Goal: Information Seeking & Learning: Learn about a topic

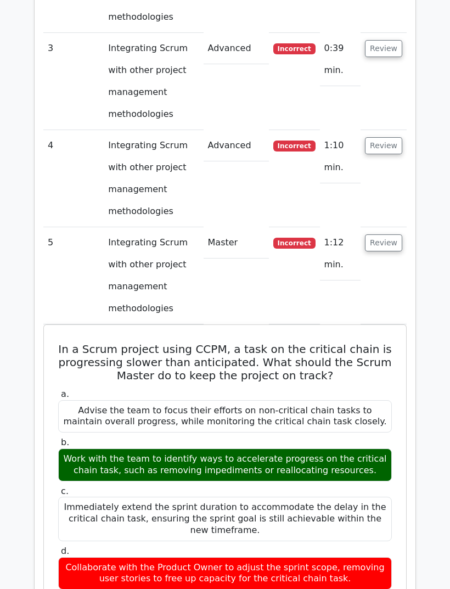
click at [388, 235] on button "Review" at bounding box center [383, 243] width 37 height 17
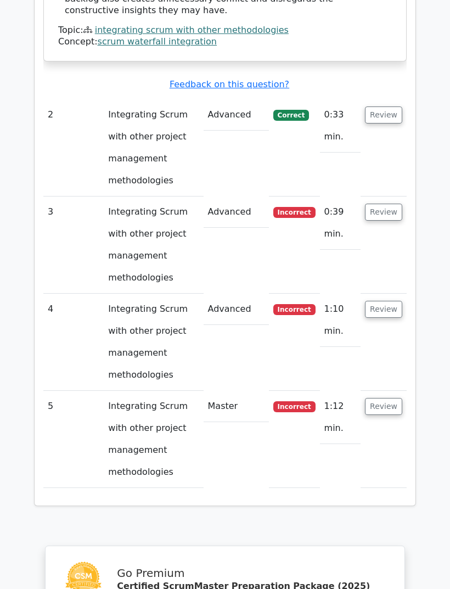
click at [383, 301] on button "Review" at bounding box center [383, 309] width 37 height 17
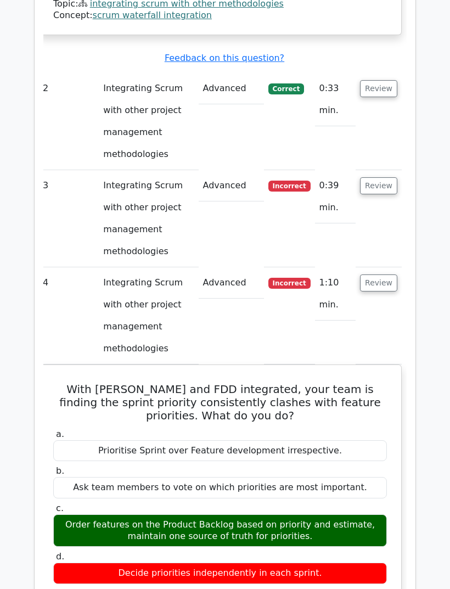
scroll to position [0, 1]
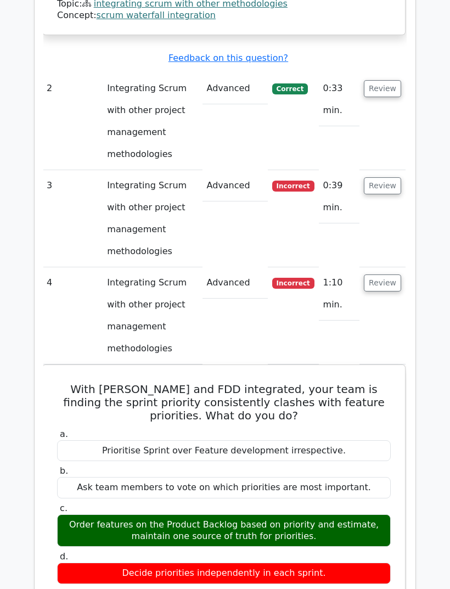
click at [392, 275] on button "Review" at bounding box center [382, 283] width 37 height 17
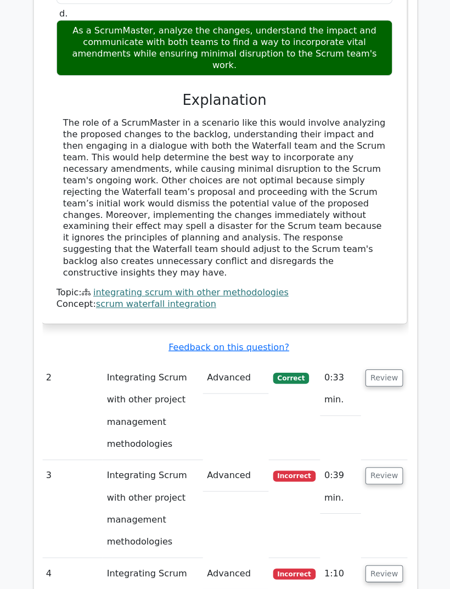
scroll to position [1219, 0]
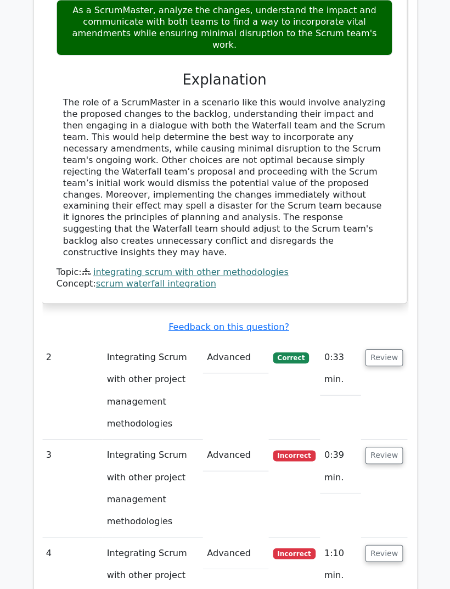
click at [386, 444] on button "Review" at bounding box center [382, 452] width 37 height 17
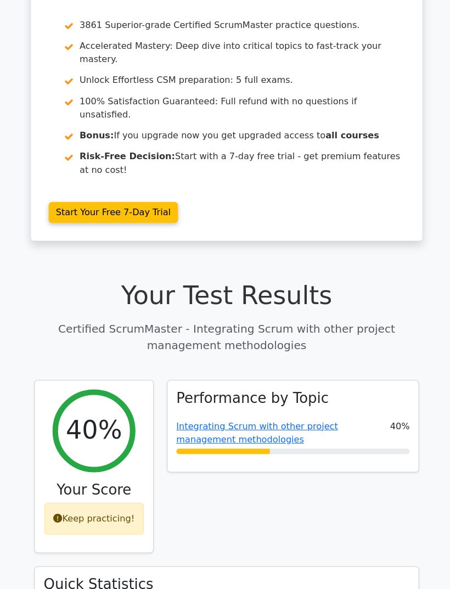
scroll to position [0, 0]
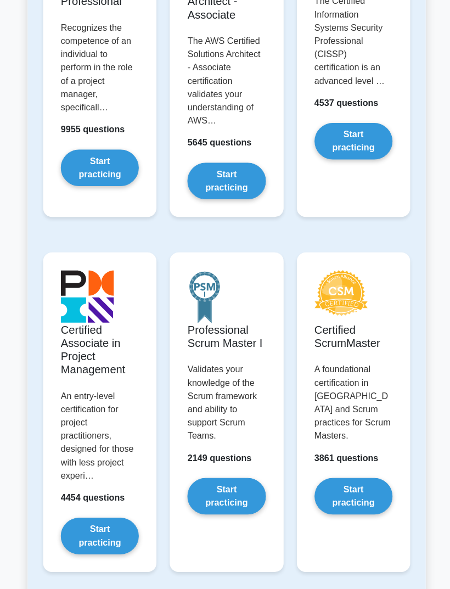
scroll to position [331, 0]
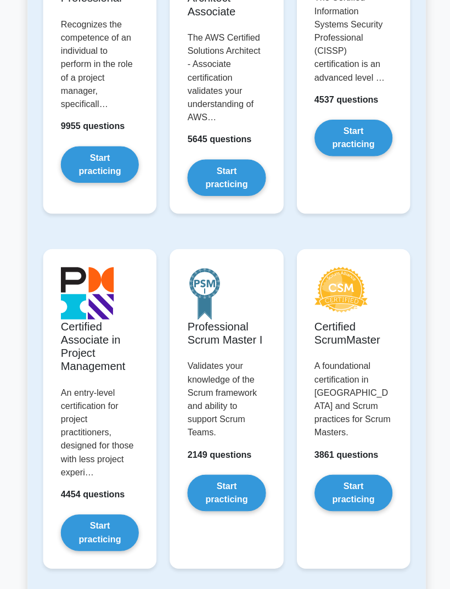
click at [374, 471] on link "Start practicing" at bounding box center [350, 489] width 77 height 36
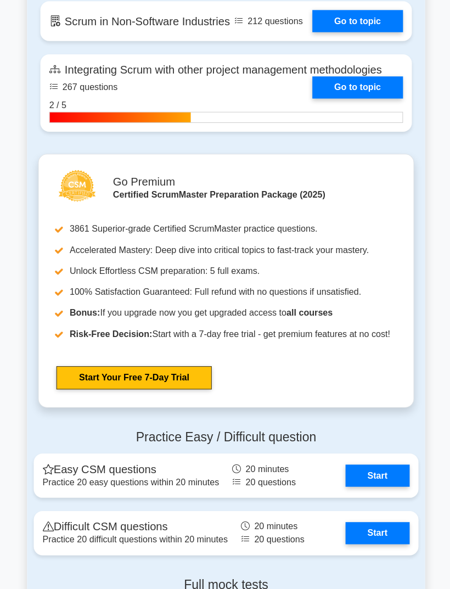
scroll to position [2323, 0]
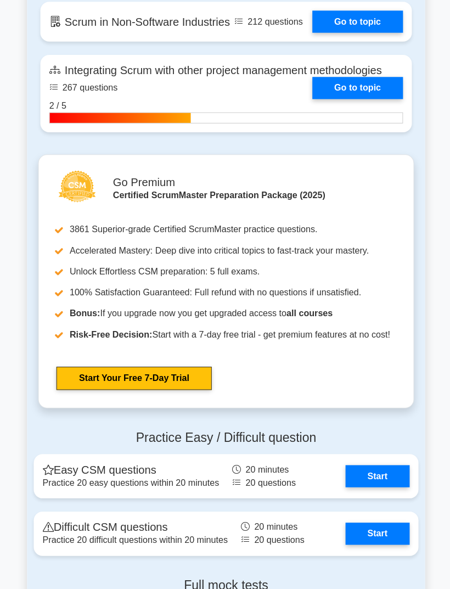
click at [375, 33] on link "Go to topic" at bounding box center [355, 22] width 90 height 22
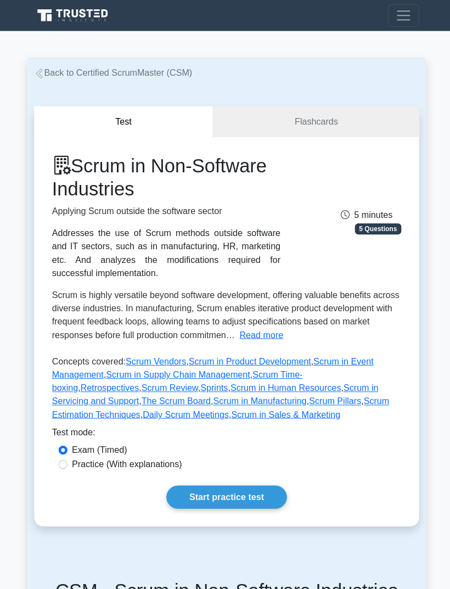
click at [238, 339] on button "Read more" at bounding box center [259, 332] width 43 height 13
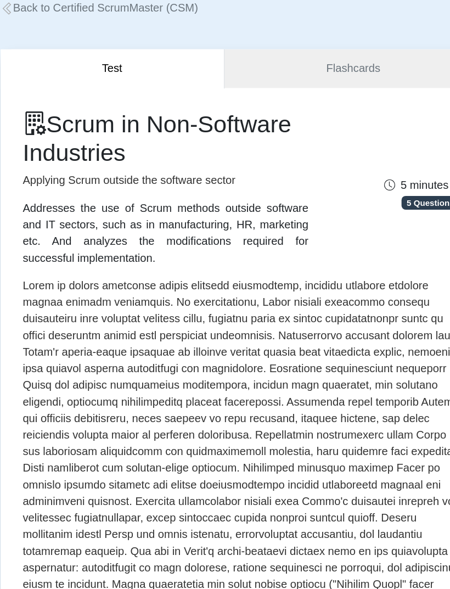
scroll to position [14, 0]
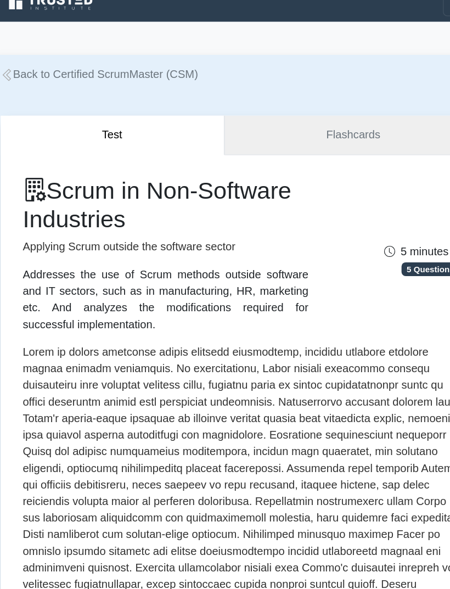
click at [268, 101] on link "Flashcards" at bounding box center [314, 107] width 204 height 31
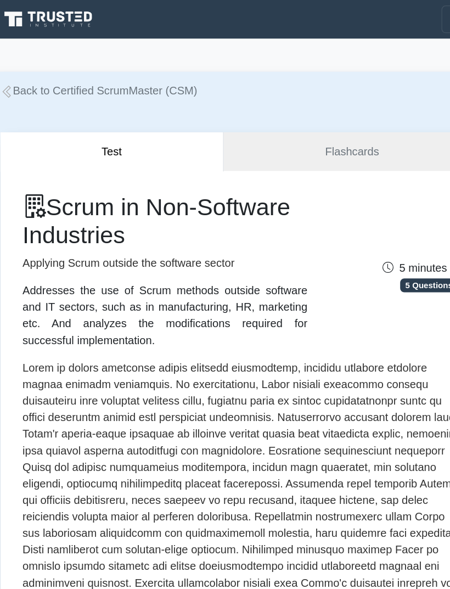
click at [34, 72] on link "Back to Certified ScrumMaster (CSM)" at bounding box center [112, 71] width 157 height 9
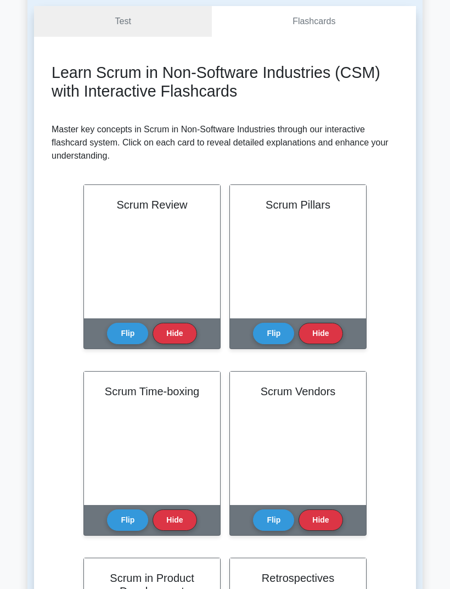
scroll to position [108, 0]
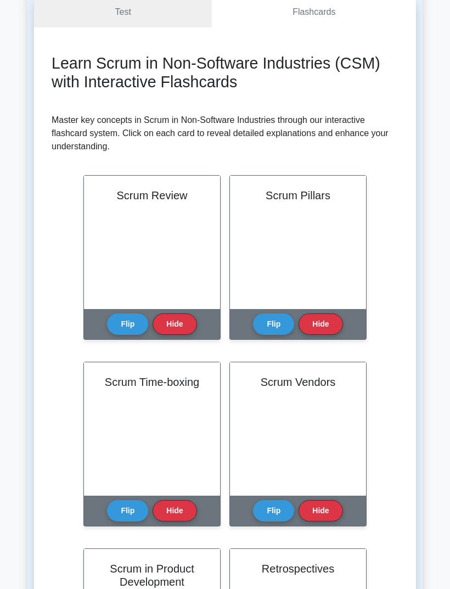
click at [124, 314] on button "Flip" at bounding box center [127, 324] width 41 height 21
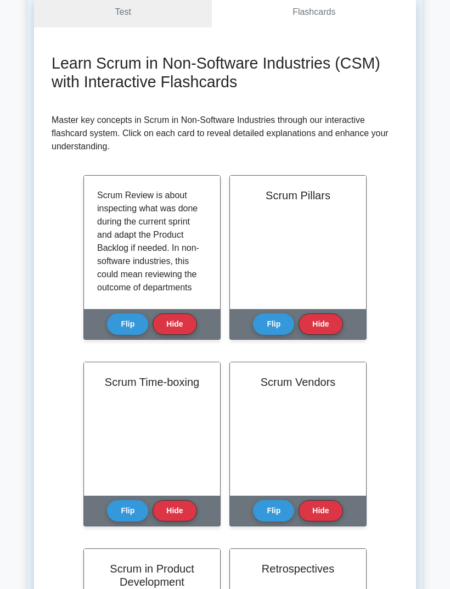
scroll to position [134, 0]
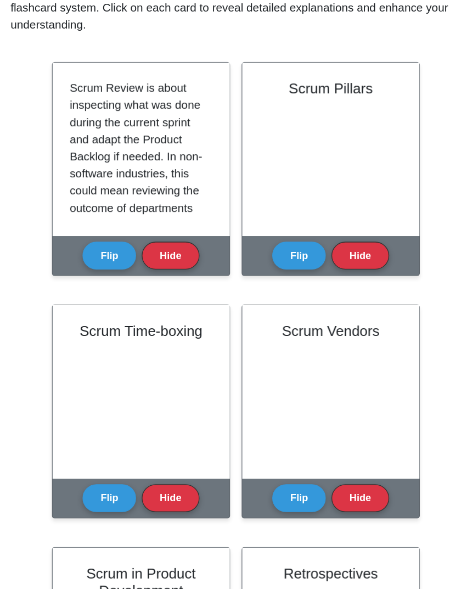
click at [97, 163] on p "Scrum Review is about inspecting what was done during the current sprint and ad…" at bounding box center [149, 314] width 105 height 303
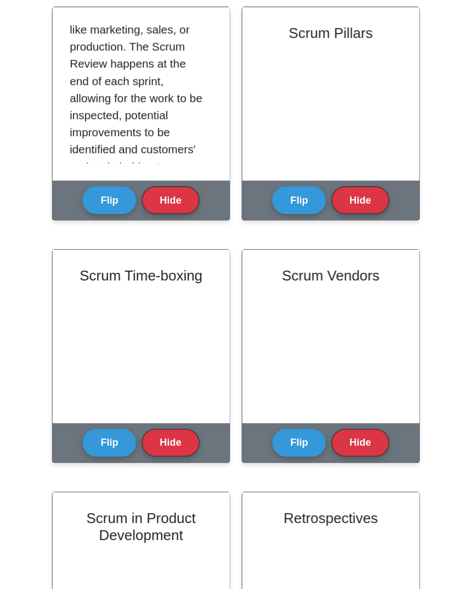
scroll to position [180, 0]
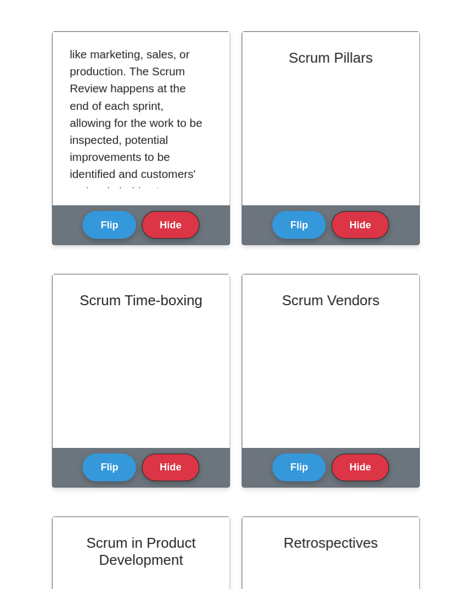
click at [97, 114] on p "Scrum Review is about inspecting what was done during the current sprint and ad…" at bounding box center [149, 160] width 105 height 303
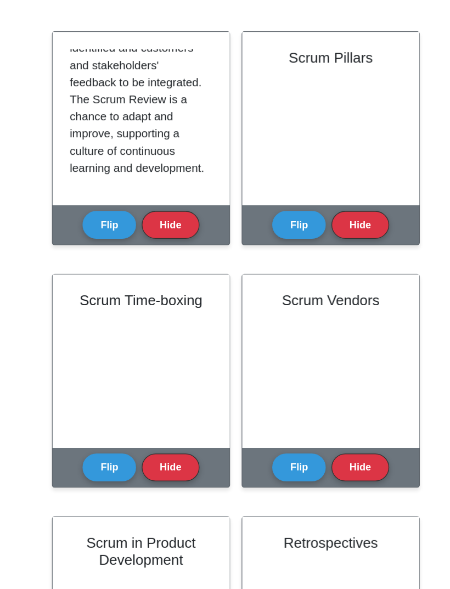
scroll to position [257, 0]
click at [152, 241] on button "Hide" at bounding box center [174, 251] width 44 height 21
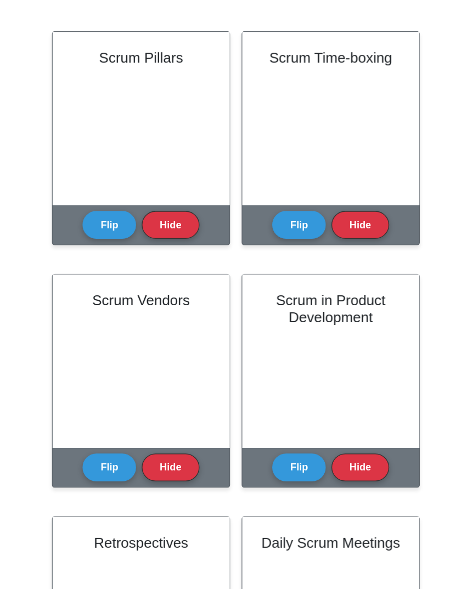
click at [107, 241] on button "Flip" at bounding box center [127, 251] width 41 height 21
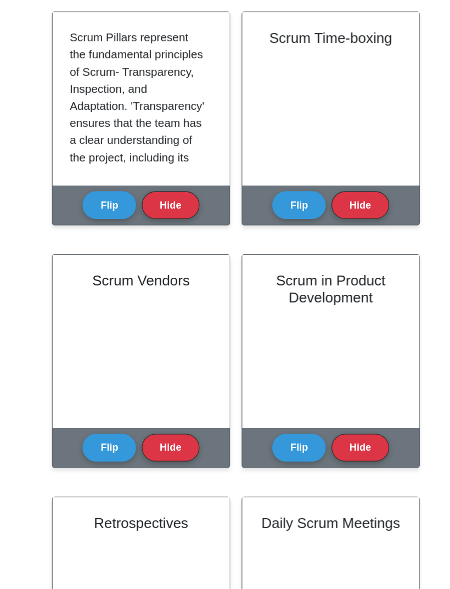
click at [97, 117] on p "Scrum Pillars represent the fundamental principles of Scrum- Transparency, Insp…" at bounding box center [149, 255] width 105 height 276
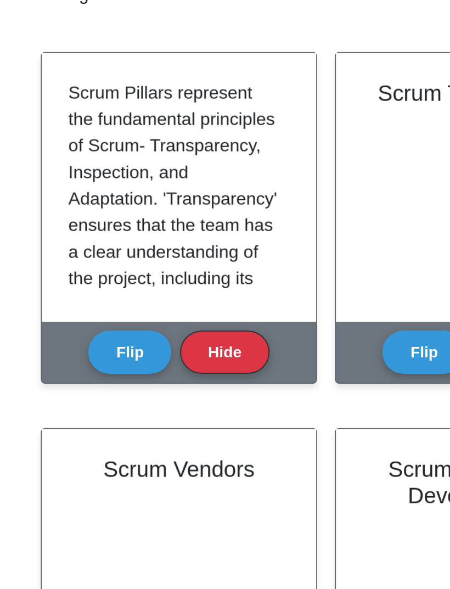
click at [97, 117] on p "Scrum Pillars represent the fundamental principles of Scrum- Transparency, Insp…" at bounding box center [149, 255] width 105 height 276
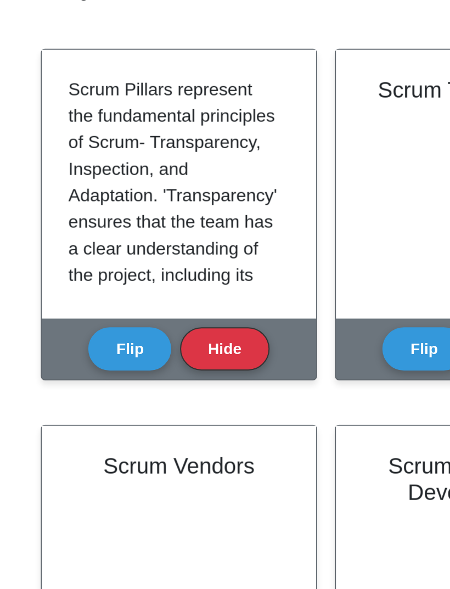
click at [97, 117] on p "Scrum Pillars represent the fundamental principles of Scrum- Transparency, Insp…" at bounding box center [149, 255] width 105 height 276
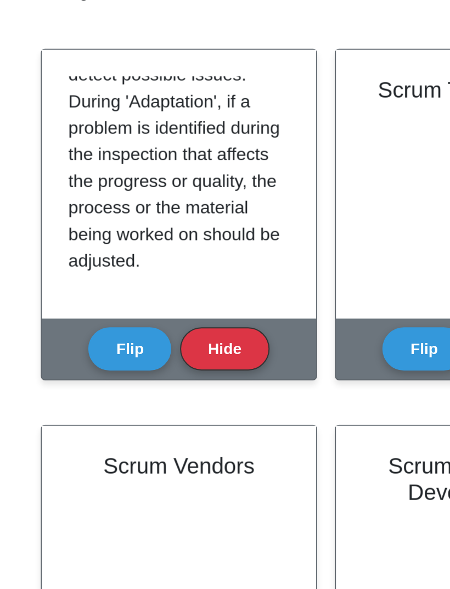
scroll to position [244, 0]
click at [152, 241] on button "Hide" at bounding box center [174, 251] width 44 height 21
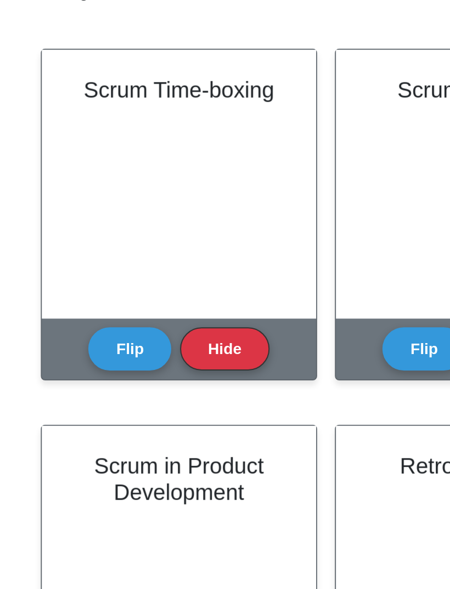
click at [107, 241] on button "Flip" at bounding box center [127, 251] width 41 height 21
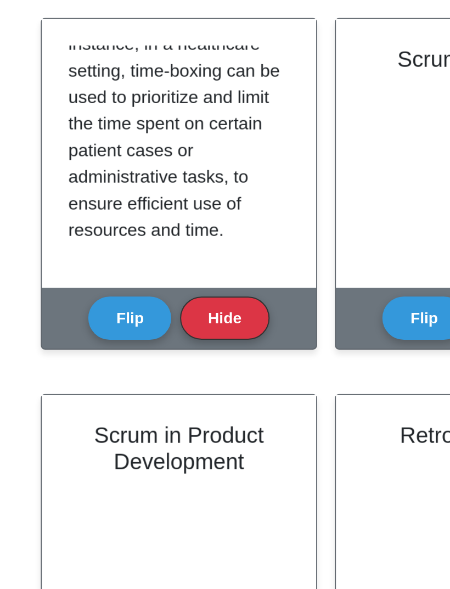
scroll to position [178, 0]
click at [152, 241] on button "Hide" at bounding box center [174, 251] width 44 height 21
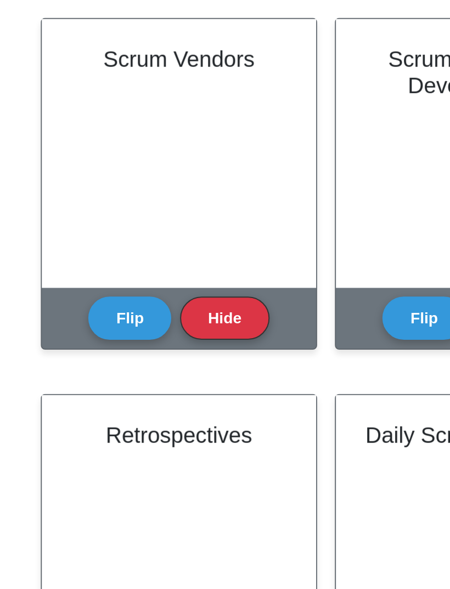
click at [107, 241] on button "Flip" at bounding box center [127, 251] width 41 height 21
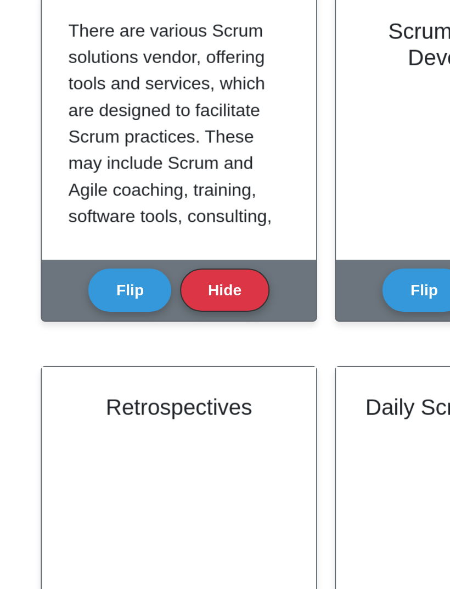
click at [97, 117] on p "There are various Scrum solutions vendor, offering tools and services, which ar…" at bounding box center [149, 229] width 105 height 224
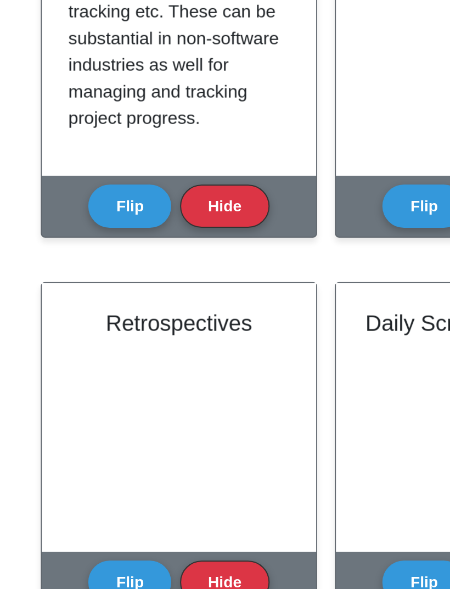
click at [152, 241] on button "Hide" at bounding box center [174, 251] width 44 height 21
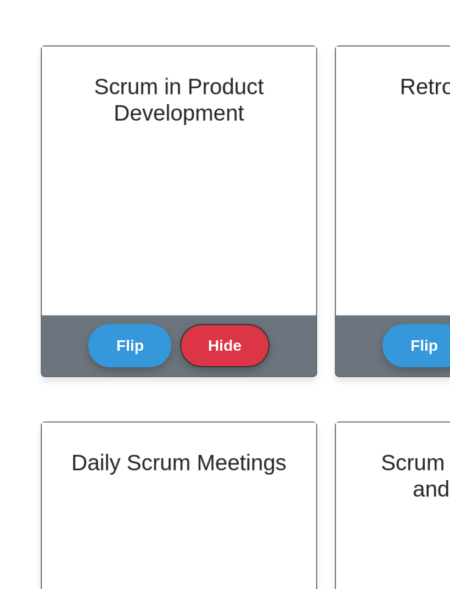
click at [107, 241] on button "Flip" at bounding box center [127, 251] width 41 height 21
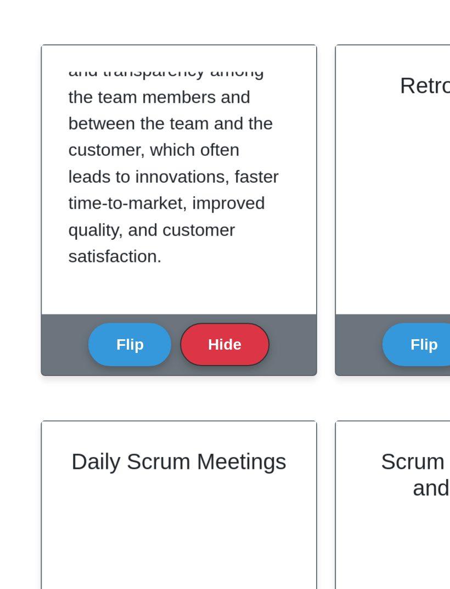
scroll to position [257, 0]
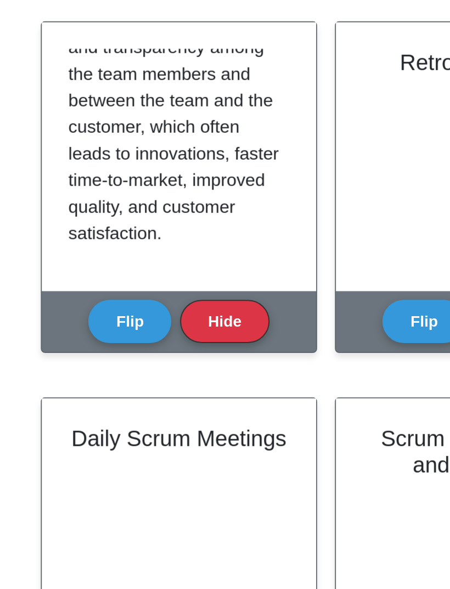
click at [152, 241] on button "Hide" at bounding box center [174, 251] width 44 height 21
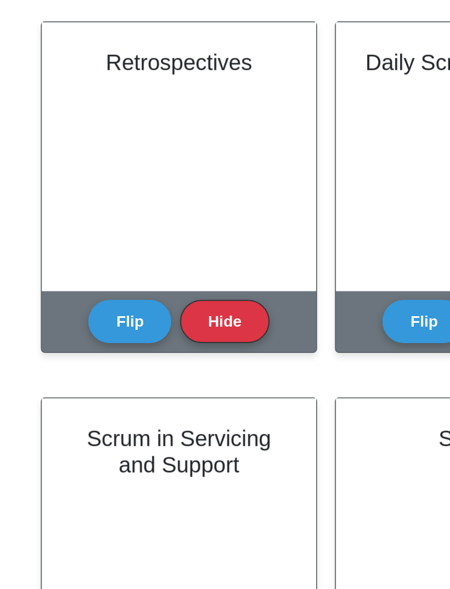
click at [107, 241] on button "Flip" at bounding box center [127, 251] width 41 height 21
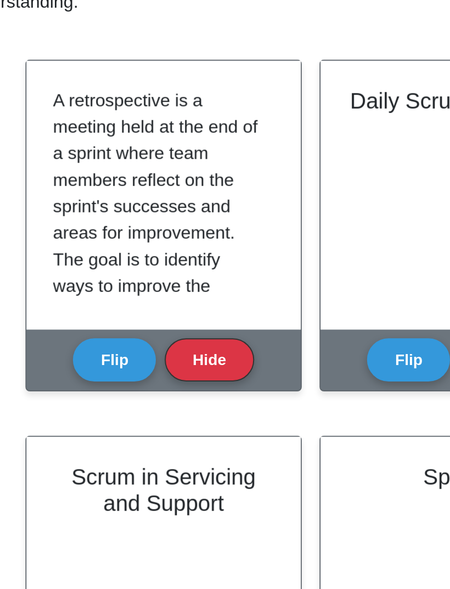
click at [84, 307] on div "Scrum in Servicing and Support" at bounding box center [152, 356] width 136 height 133
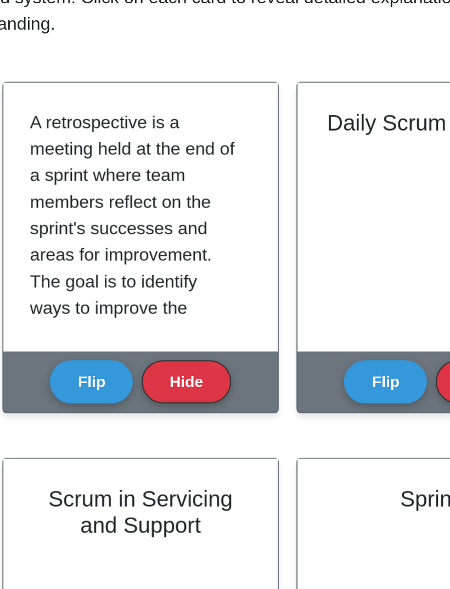
click at [107, 241] on button "Flip" at bounding box center [127, 251] width 41 height 21
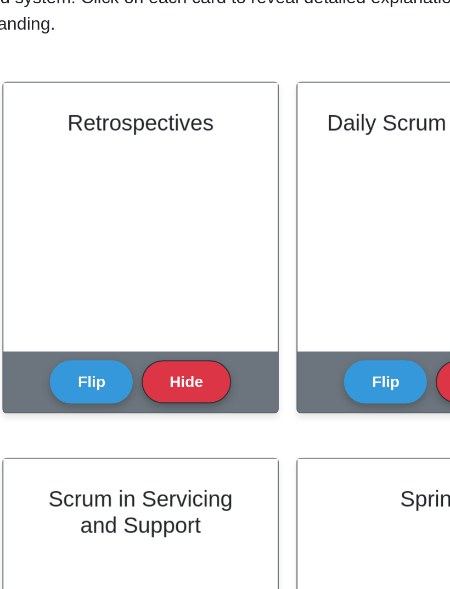
click at [107, 241] on button "Flip" at bounding box center [127, 251] width 41 height 21
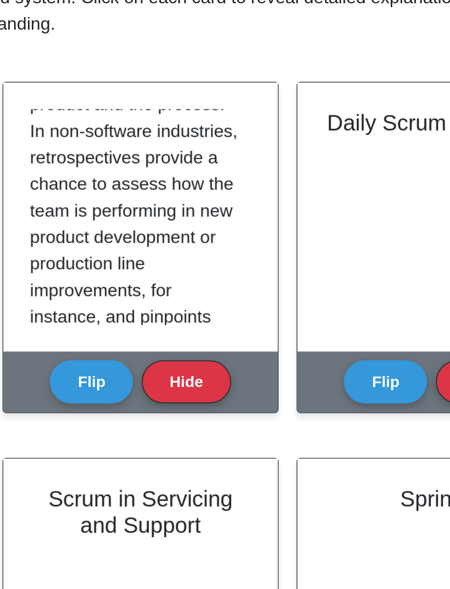
scroll to position [115, 0]
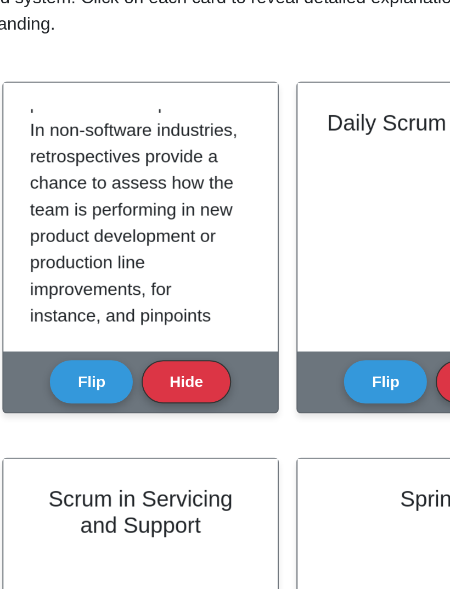
click at [117, 93] on p "A retrospective is a meeting held at the end of a sprint where team members ref…" at bounding box center [149, 133] width 105 height 263
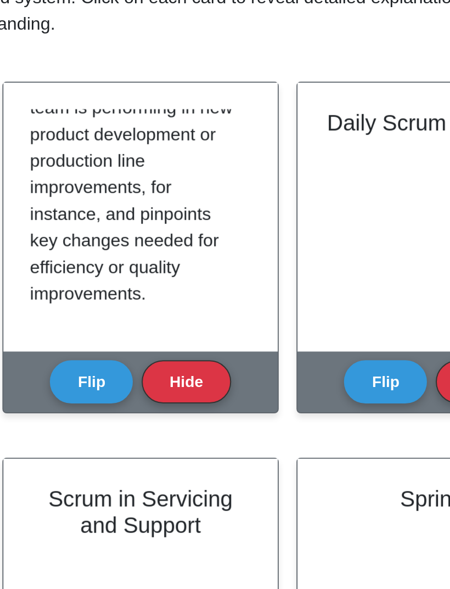
scroll to position [205, 0]
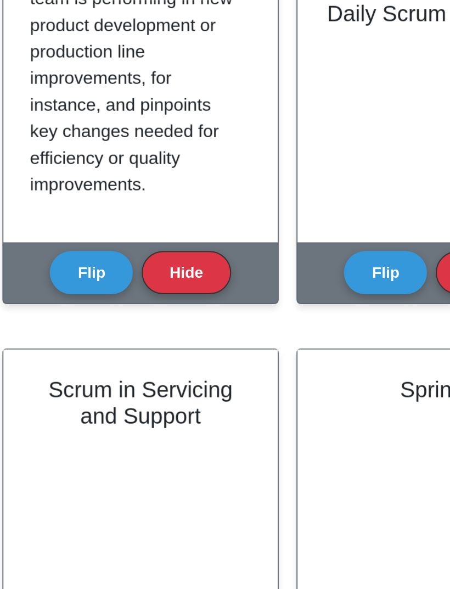
click at [152, 241] on button "Hide" at bounding box center [174, 251] width 44 height 21
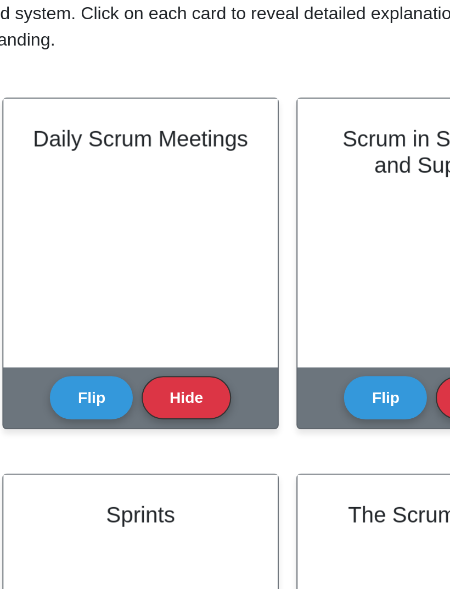
click at [107, 241] on button "Flip" at bounding box center [127, 251] width 41 height 21
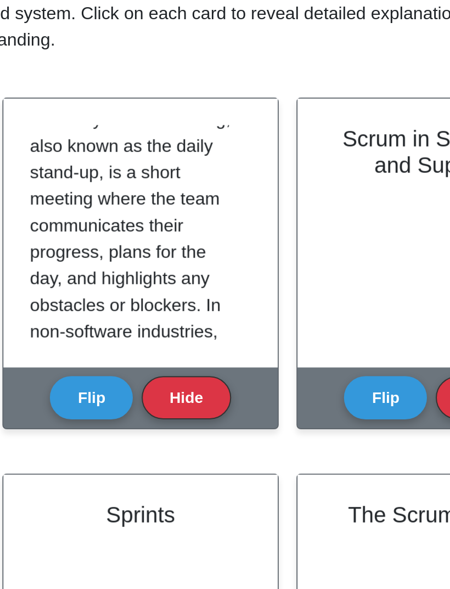
scroll to position [15, 0]
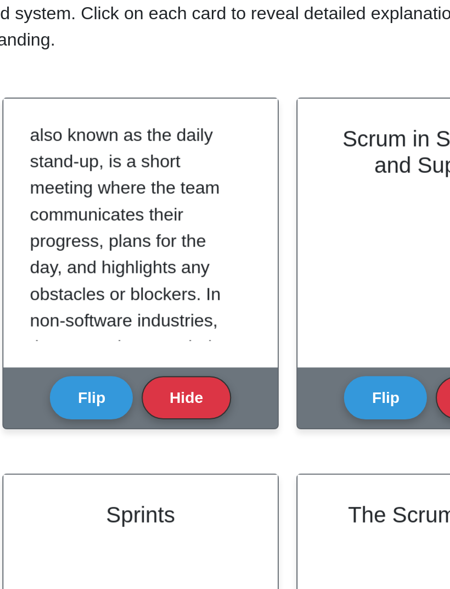
click at [117, 102] on p "The daily Scrum meeting, also known as the daily stand-up, is a short meeting w…" at bounding box center [149, 227] width 105 height 250
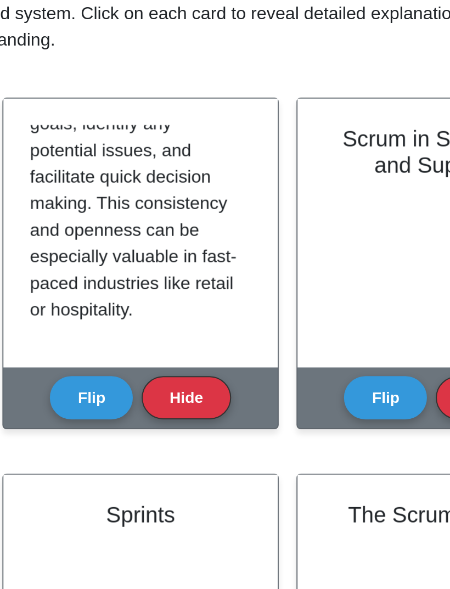
scroll to position [191, 0]
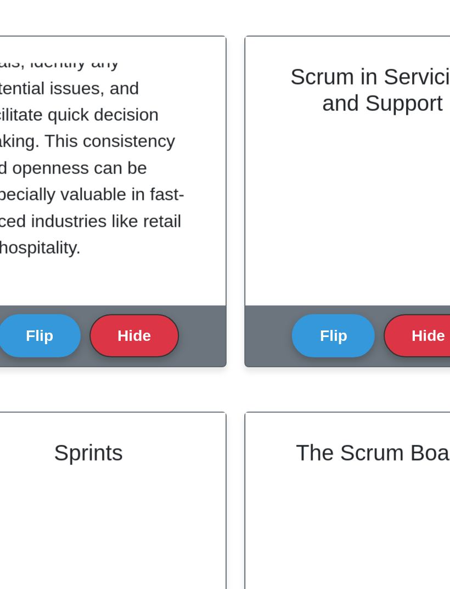
click at [152, 241] on button "Hide" at bounding box center [174, 251] width 44 height 21
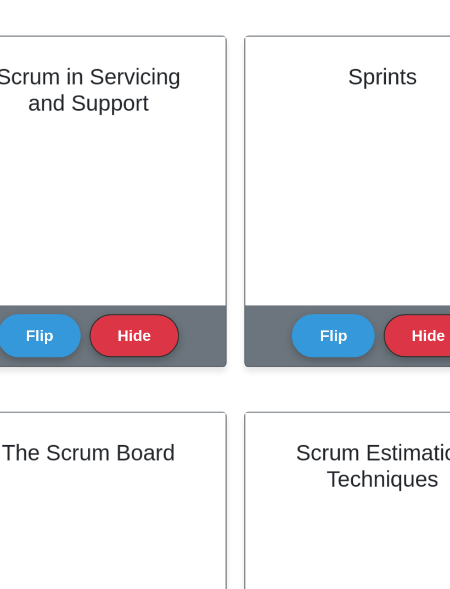
click at [84, 114] on div "Scrum in Servicing and Support" at bounding box center [152, 170] width 136 height 133
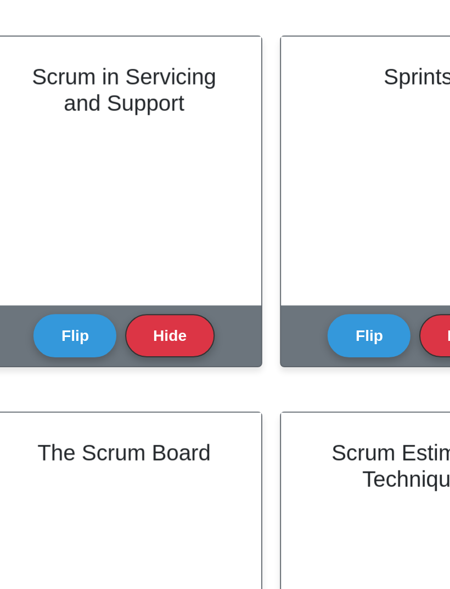
click at [107, 241] on button "Flip" at bounding box center [127, 251] width 41 height 21
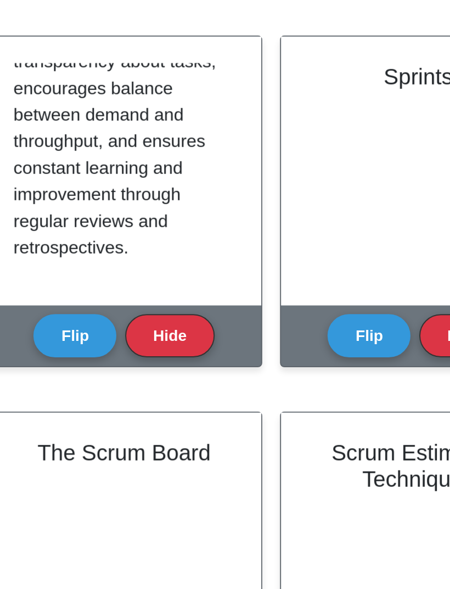
scroll to position [218, 0]
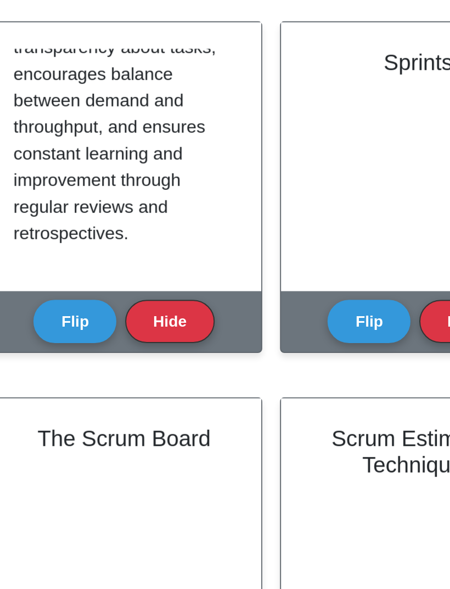
click at [152, 241] on button "Hide" at bounding box center [174, 251] width 44 height 21
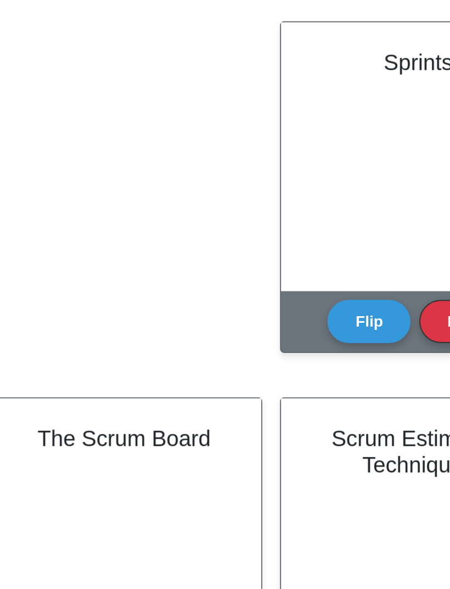
click at [298, 241] on button "Hide" at bounding box center [320, 251] width 44 height 21
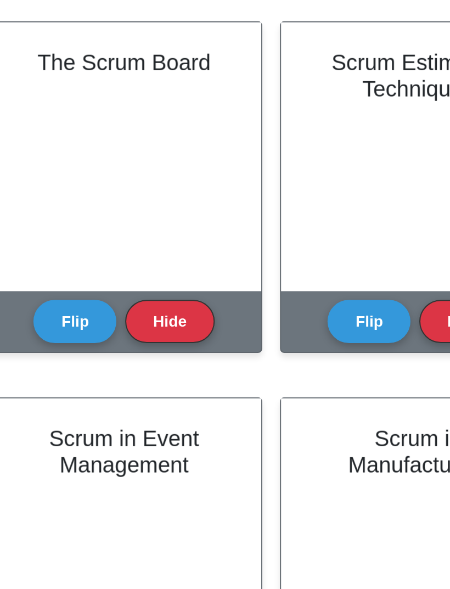
click at [107, 241] on button "Flip" at bounding box center [127, 251] width 41 height 21
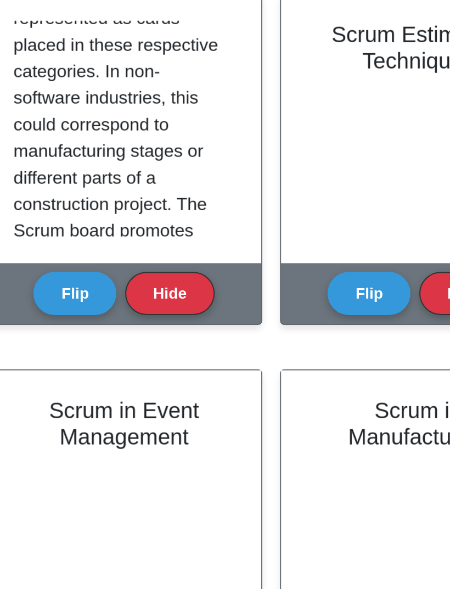
scroll to position [93, 0]
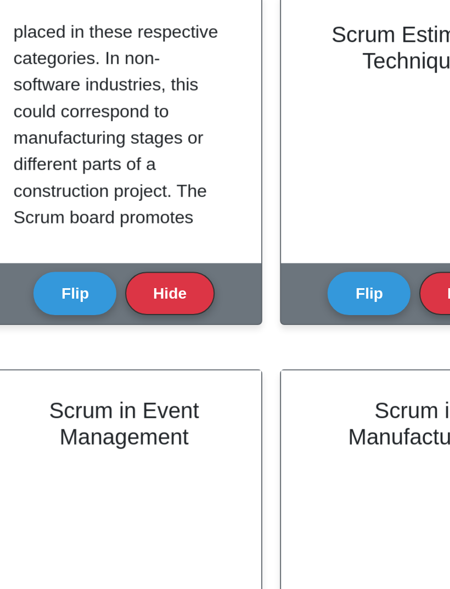
click at [97, 70] on p "The Scrum Board is a visual representation of work that needs to be completed, …" at bounding box center [149, 149] width 105 height 250
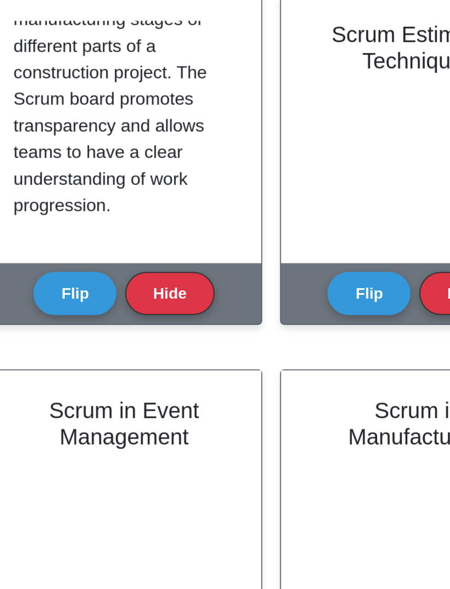
scroll to position [178, 0]
click at [152, 241] on button "Hide" at bounding box center [174, 251] width 44 height 21
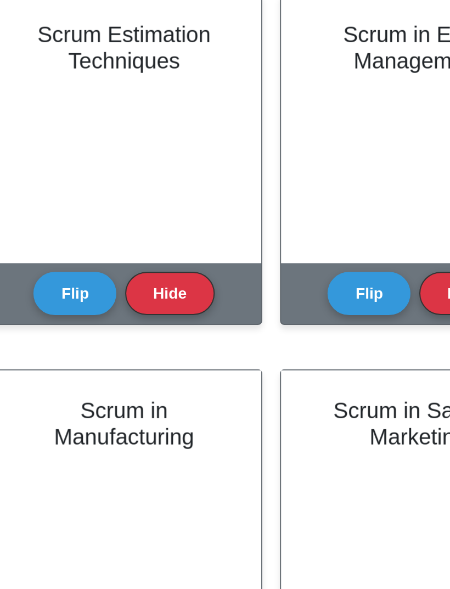
click at [107, 241] on button "Flip" at bounding box center [127, 251] width 41 height 21
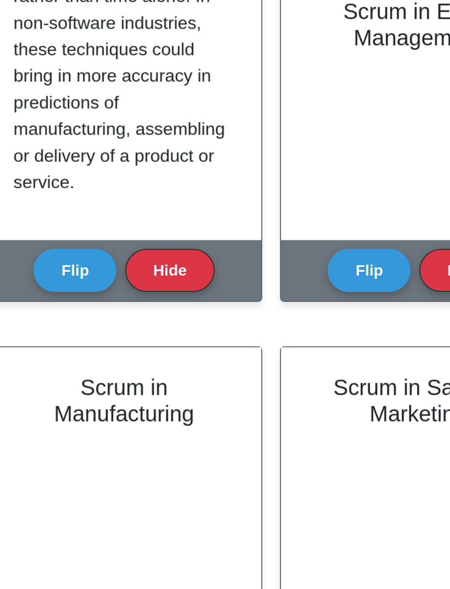
scroll to position [218, 0]
click at [152, 241] on button "Hide" at bounding box center [174, 251] width 44 height 21
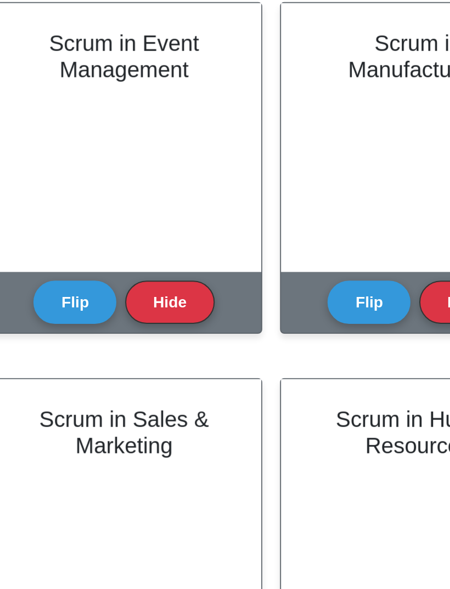
click at [107, 241] on button "Flip" at bounding box center [127, 251] width 41 height 21
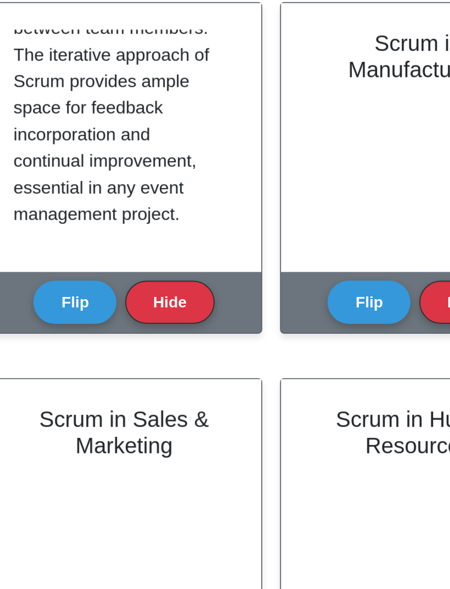
scroll to position [297, 0]
click at [152, 241] on button "Hide" at bounding box center [174, 251] width 44 height 21
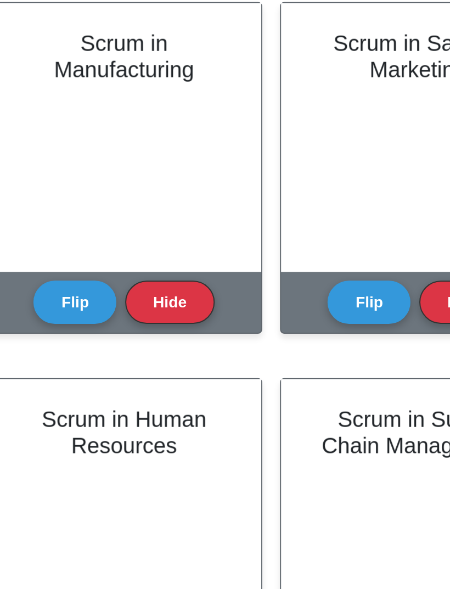
click at [107, 241] on button "Flip" at bounding box center [127, 251] width 41 height 21
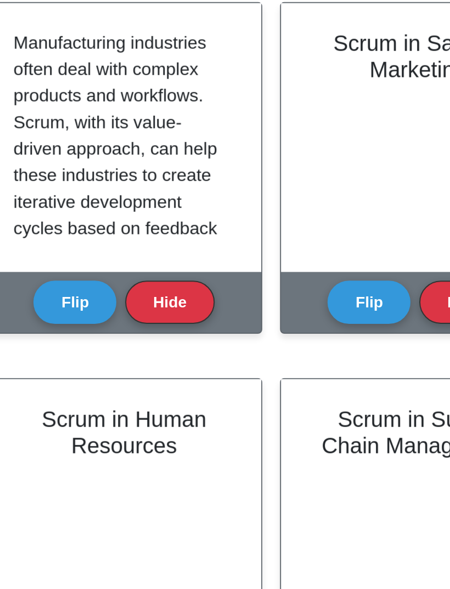
click at [97, 117] on p "Manufacturing industries often deal with complex products and workflows. Scrum,…" at bounding box center [149, 255] width 105 height 276
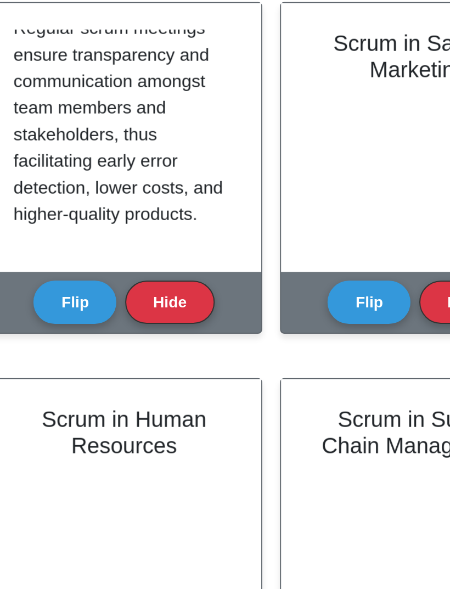
scroll to position [244, 0]
click at [107, 241] on button "Flip" at bounding box center [127, 251] width 41 height 21
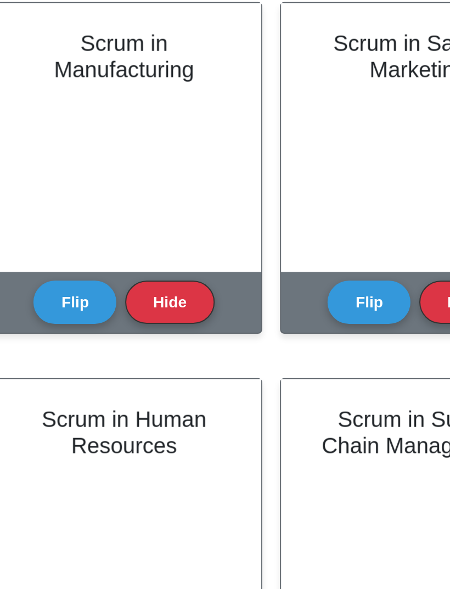
click at [107, 241] on button "Flip" at bounding box center [127, 251] width 41 height 21
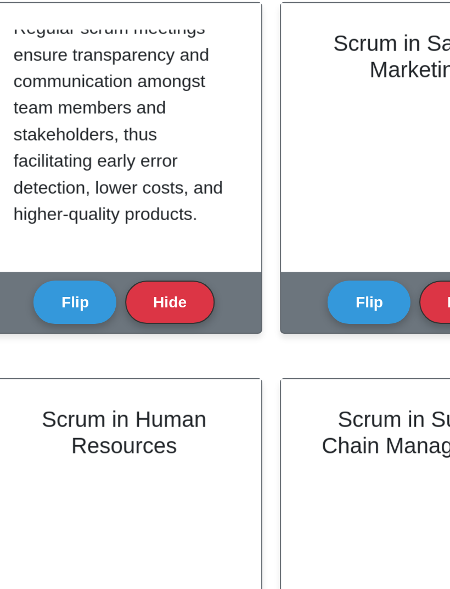
click at [152, 241] on button "Hide" at bounding box center [174, 251] width 44 height 21
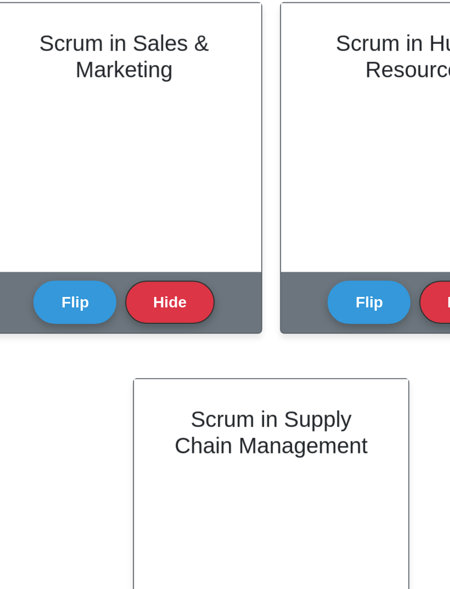
click at [107, 241] on button "Flip" at bounding box center [127, 251] width 41 height 21
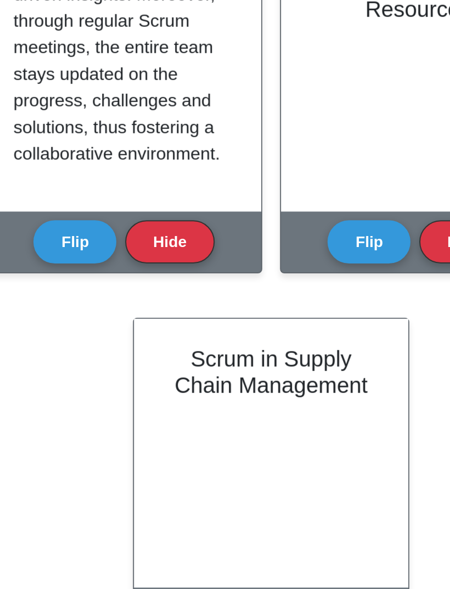
scroll to position [205, 0]
click at [152, 241] on button "Hide" at bounding box center [174, 251] width 44 height 21
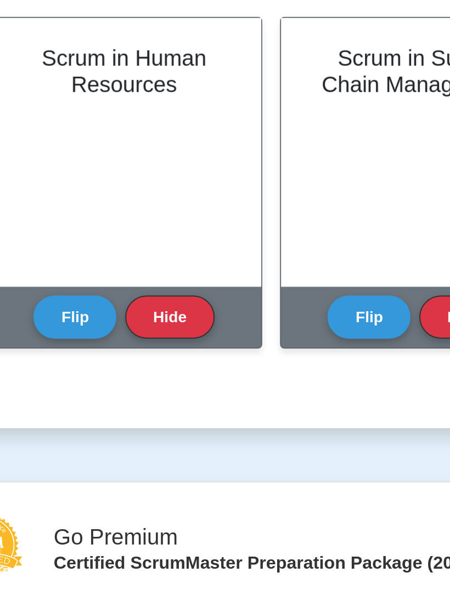
click at [107, 241] on button "Flip" at bounding box center [127, 251] width 41 height 21
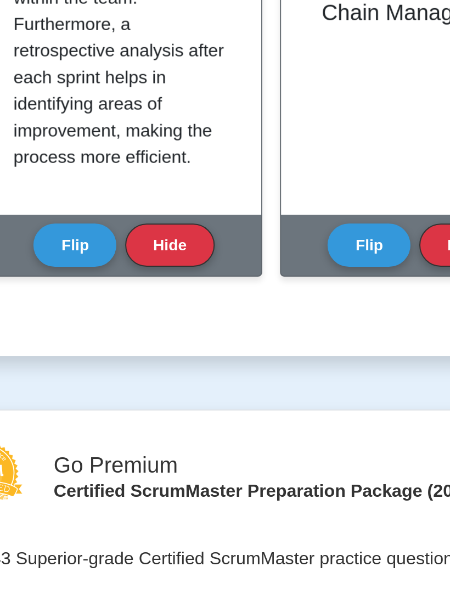
scroll to position [157, 0]
click at [152, 241] on button "Hide" at bounding box center [174, 251] width 44 height 21
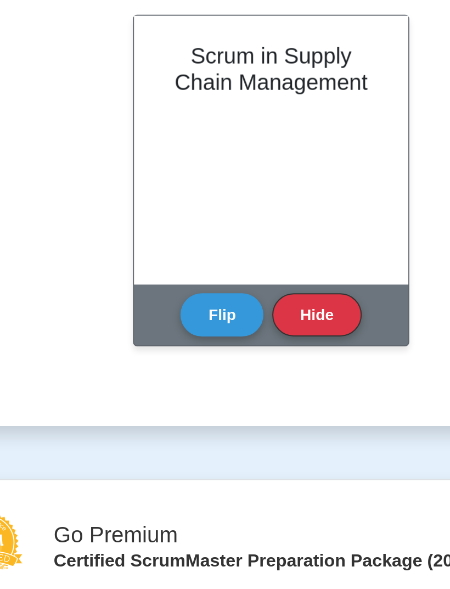
click at [180, 241] on button "Flip" at bounding box center [200, 251] width 41 height 21
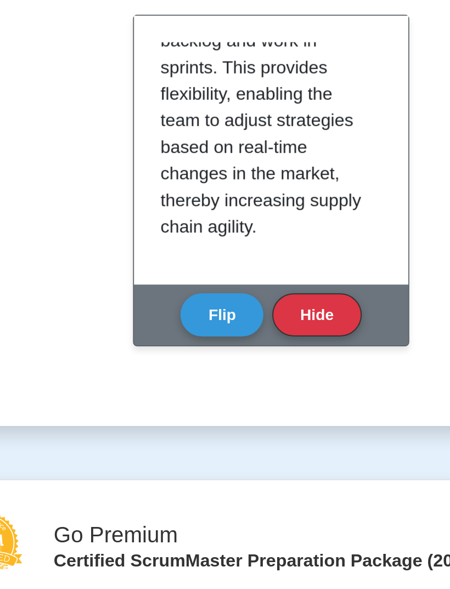
scroll to position [205, 0]
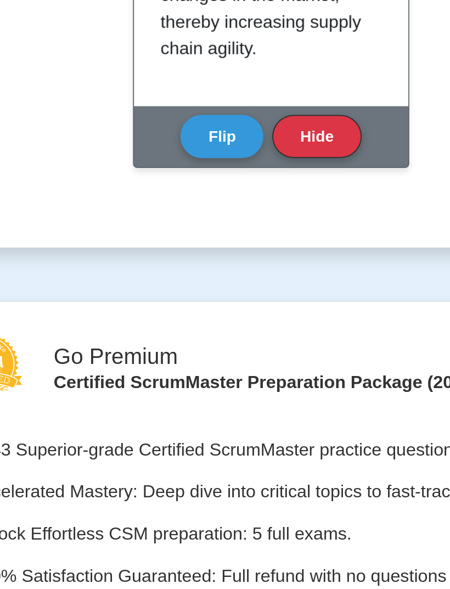
click at [225, 241] on button "Hide" at bounding box center [247, 251] width 44 height 21
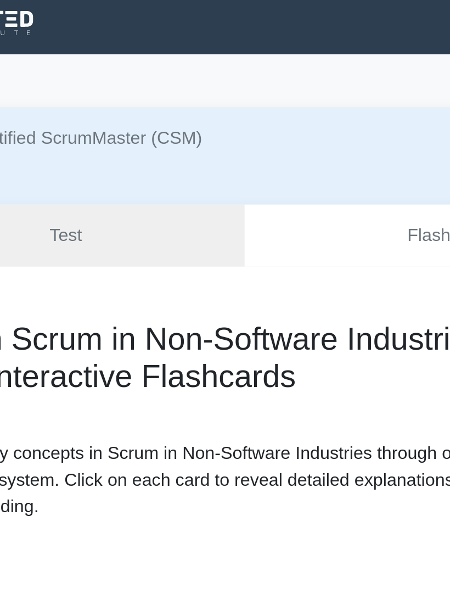
scroll to position [0, 0]
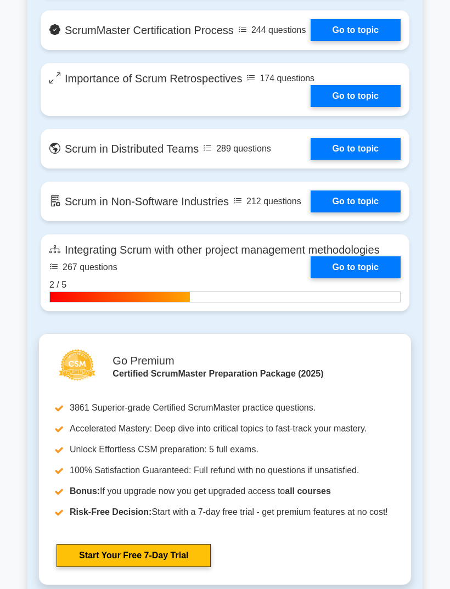
scroll to position [2136, 0]
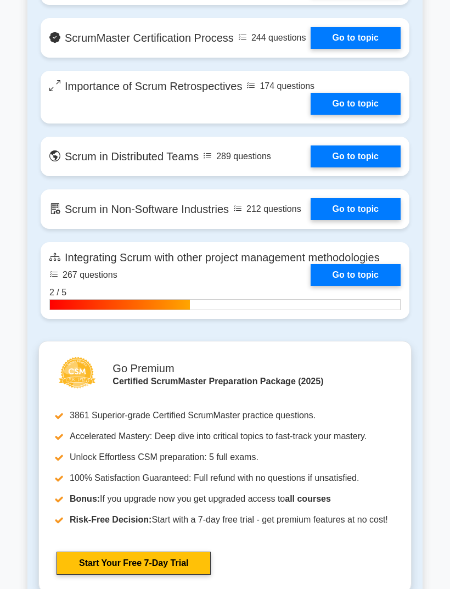
click at [376, 49] on link "Go to topic" at bounding box center [355, 38] width 90 height 22
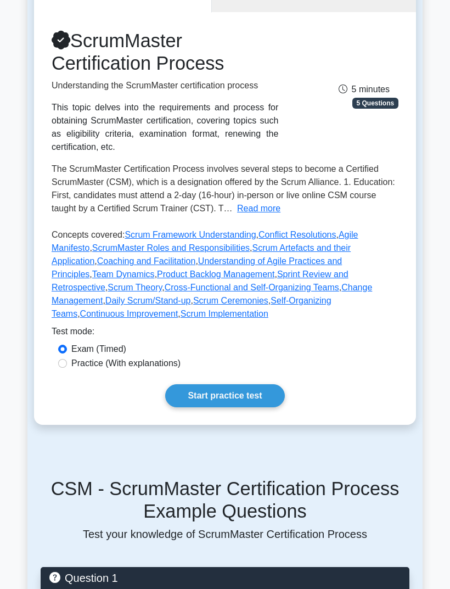
scroll to position [121, 0]
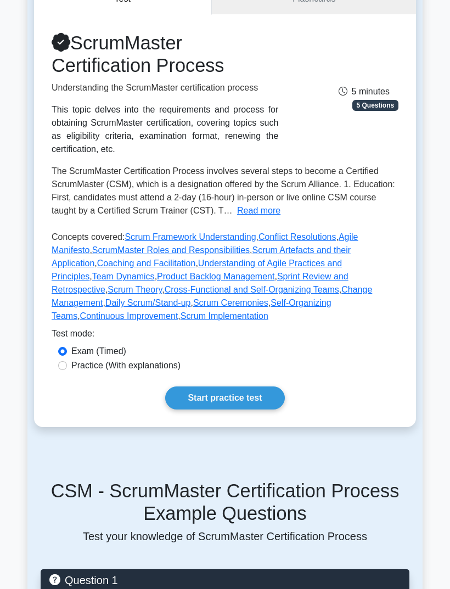
click at [237, 218] on button "Read more" at bounding box center [258, 211] width 43 height 13
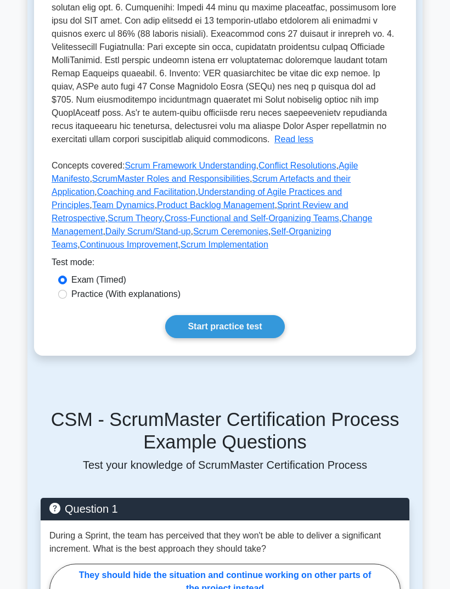
scroll to position [430, 0]
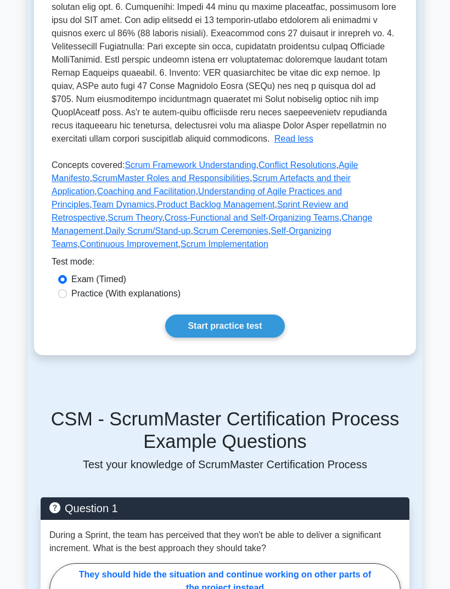
click at [274, 146] on button "Read less" at bounding box center [293, 139] width 39 height 13
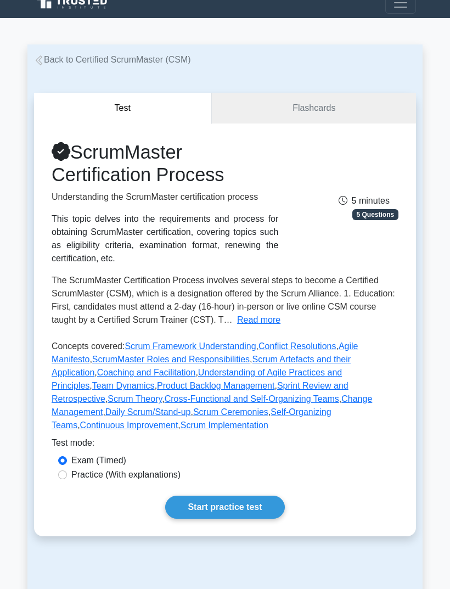
scroll to position [0, 0]
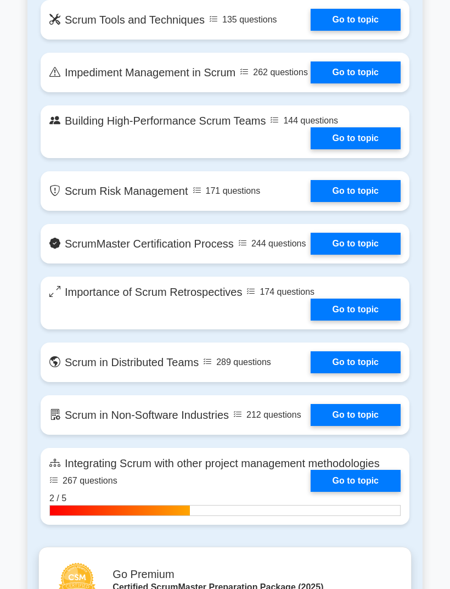
scroll to position [1908, 0]
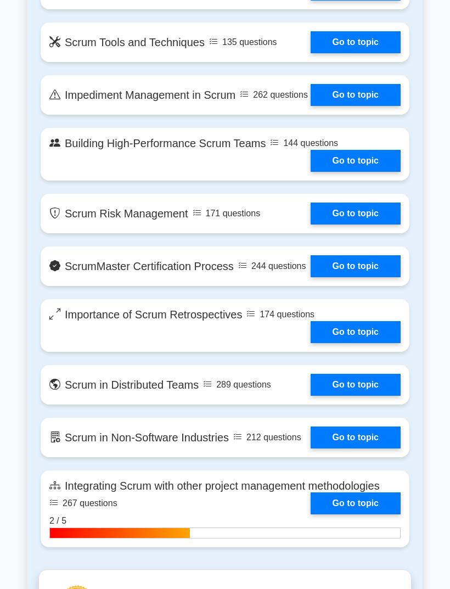
click at [375, 53] on link "Go to topic" at bounding box center [355, 42] width 90 height 22
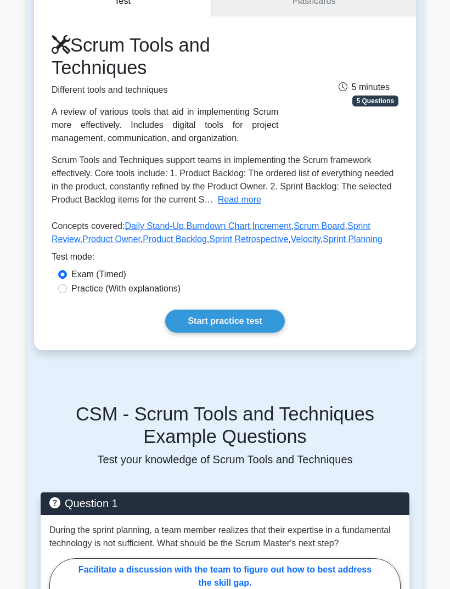
scroll to position [120, 0]
click at [218, 206] on button "Read more" at bounding box center [239, 199] width 43 height 13
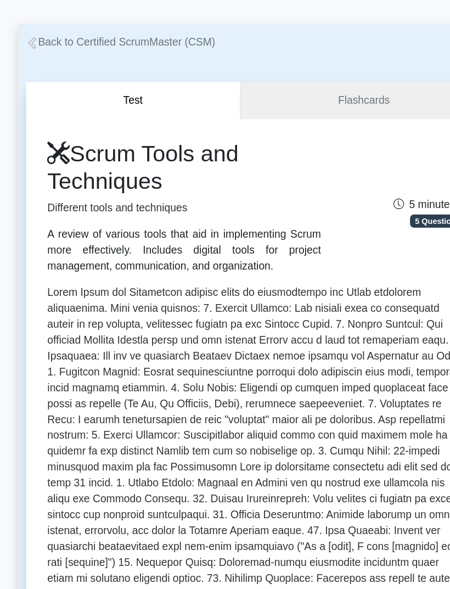
scroll to position [0, 0]
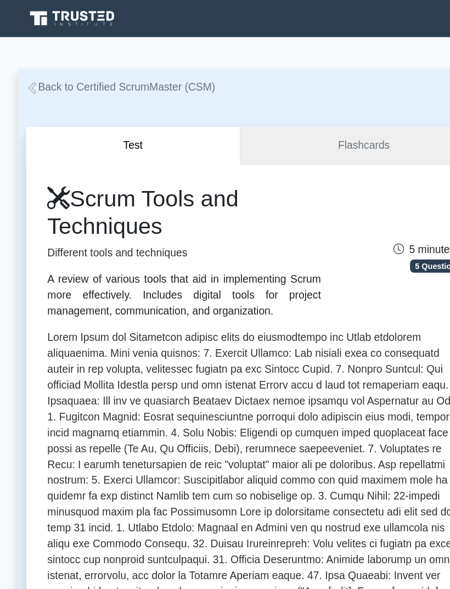
click at [298, 109] on link "Flashcards" at bounding box center [314, 120] width 204 height 31
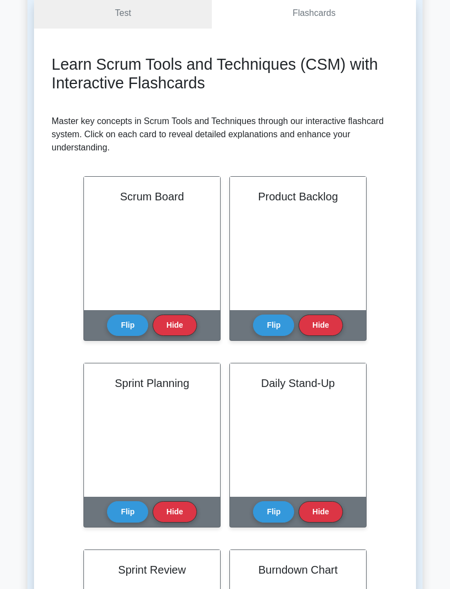
scroll to position [120, 0]
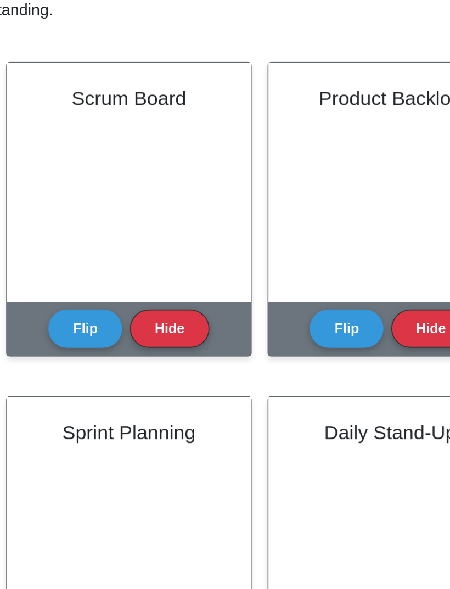
click at [107, 302] on button "Flip" at bounding box center [127, 312] width 41 height 21
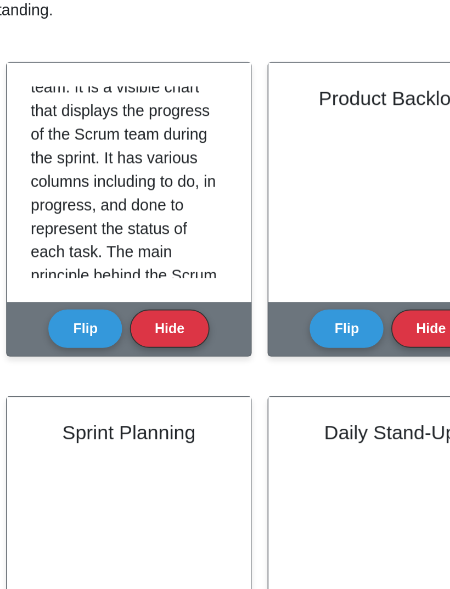
scroll to position [36, 0]
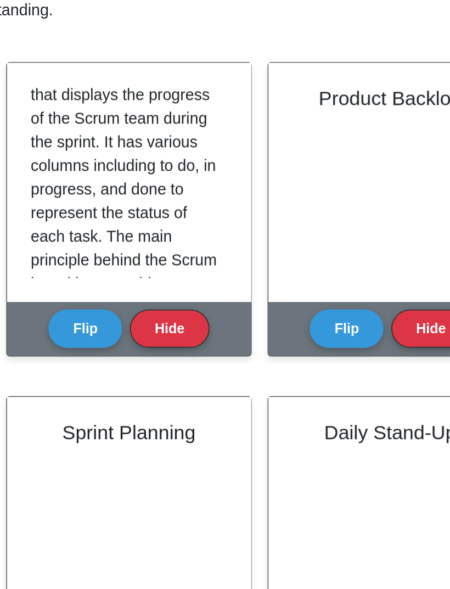
click at [121, 144] on p "The Scrum Board is an essential tool for a Scrum team. It is a visible chart th…" at bounding box center [149, 314] width 105 height 355
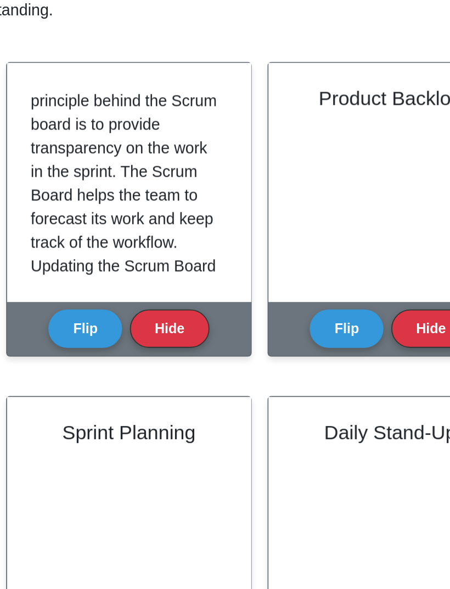
scroll to position [135, 0]
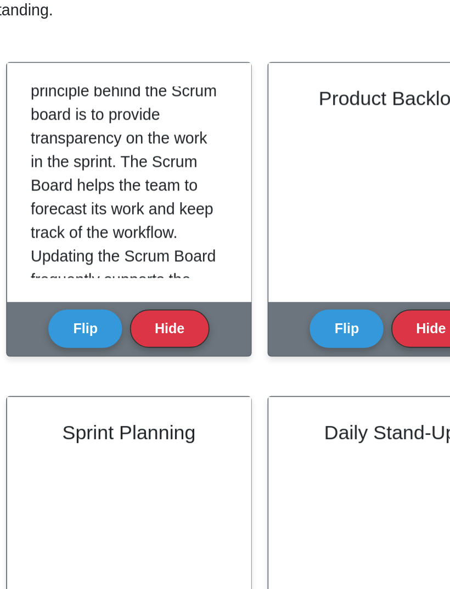
click at [120, 137] on p "The Scrum Board is an essential tool for a Scrum team. It is a visible chart th…" at bounding box center [149, 219] width 105 height 355
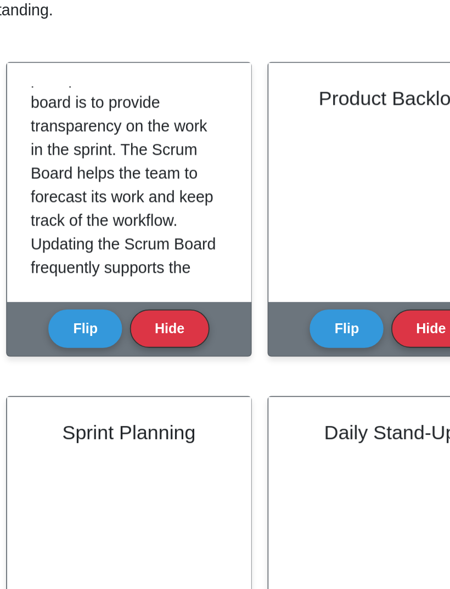
scroll to position [143, 0]
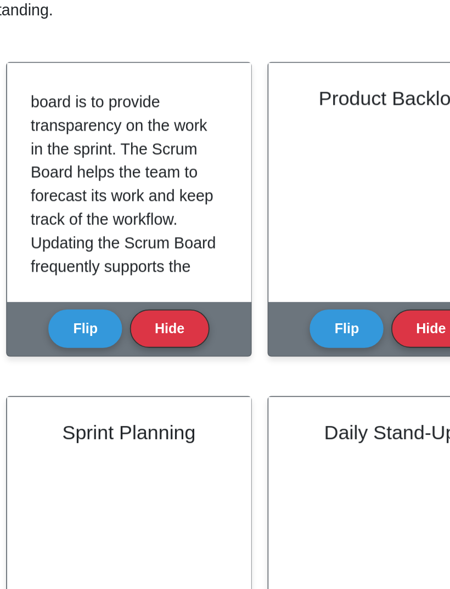
click at [113, 146] on p "The Scrum Board is an essential tool for a Scrum team. It is a visible chart th…" at bounding box center [149, 212] width 105 height 355
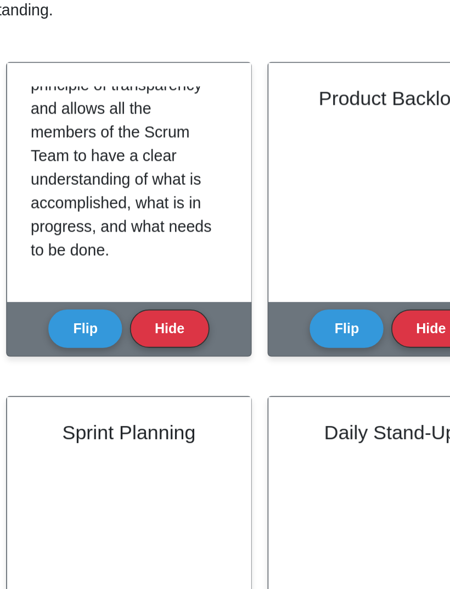
scroll to position [323, 0]
click at [152, 302] on button "Hide" at bounding box center [174, 312] width 44 height 21
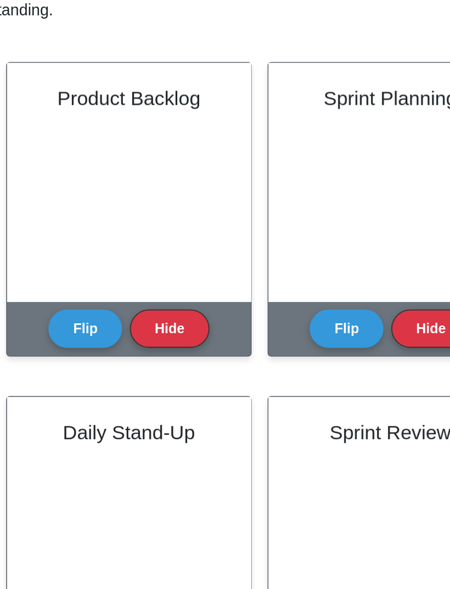
click at [107, 302] on button "Flip" at bounding box center [127, 312] width 41 height 21
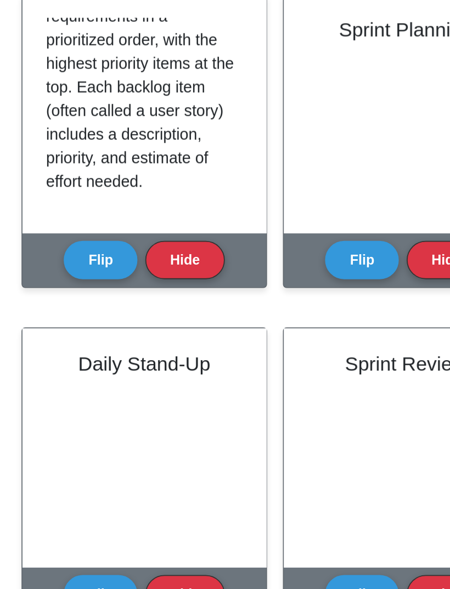
scroll to position [231, 0]
click at [152, 302] on button "Hide" at bounding box center [174, 312] width 44 height 21
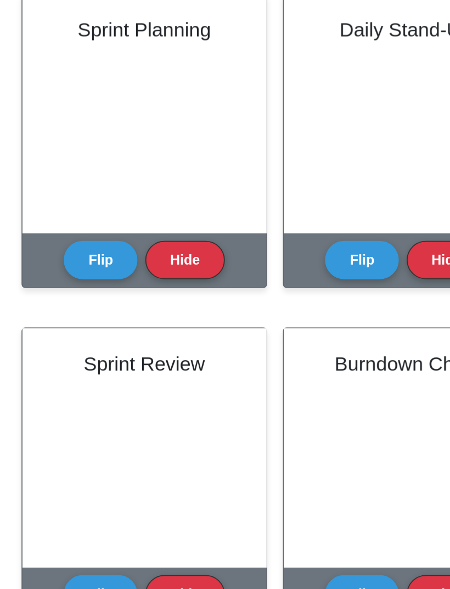
click at [107, 302] on button "Flip" at bounding box center [127, 312] width 41 height 21
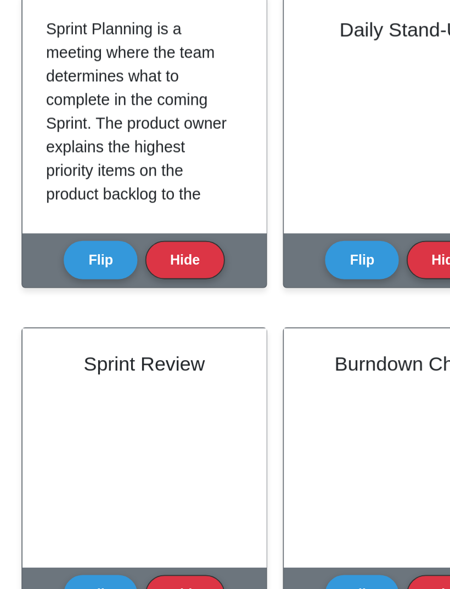
click at [117, 178] on p "Sprint Planning is a meeting where the team determines what to complete in the …" at bounding box center [149, 316] width 105 height 276
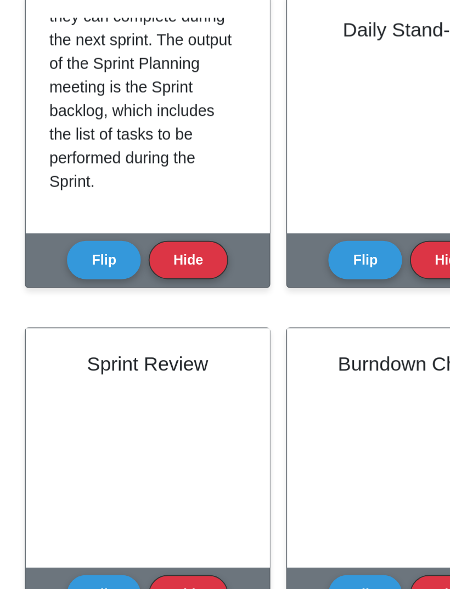
scroll to position [205, 0]
click at [152, 302] on button "Hide" at bounding box center [174, 312] width 44 height 21
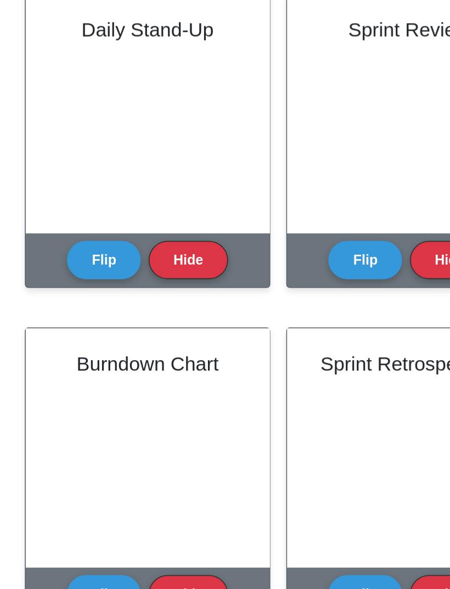
click at [107, 302] on button "Flip" at bounding box center [127, 312] width 41 height 21
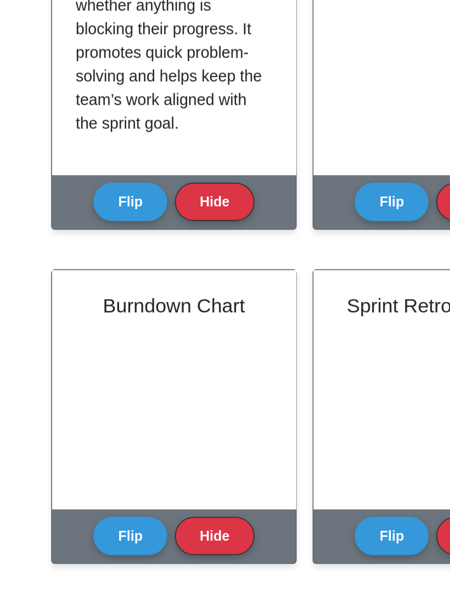
click at [152, 302] on button "Hide" at bounding box center [174, 312] width 44 height 21
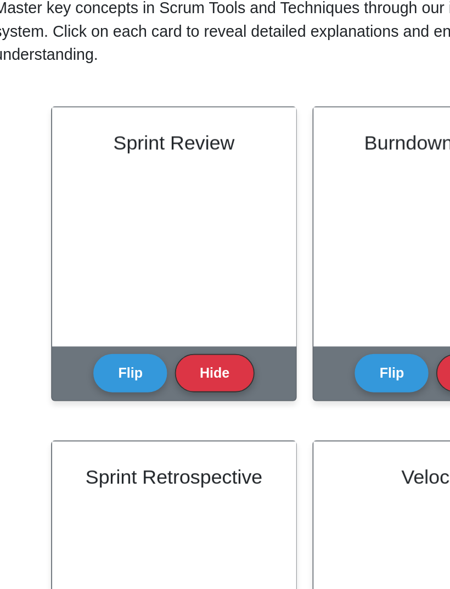
click at [107, 302] on button "Flip" at bounding box center [127, 312] width 41 height 21
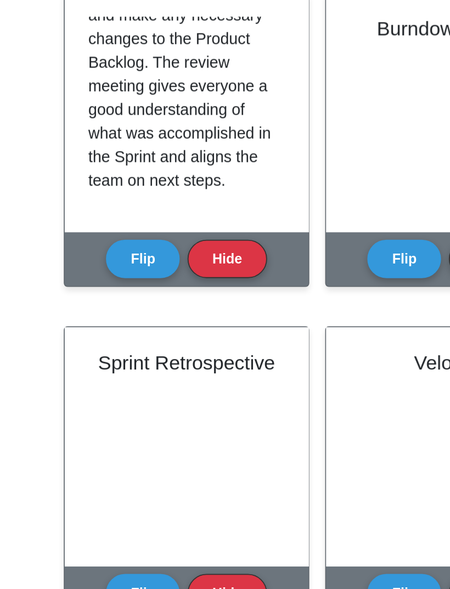
scroll to position [242, 0]
click at [107, 302] on button "Flip" at bounding box center [127, 312] width 41 height 21
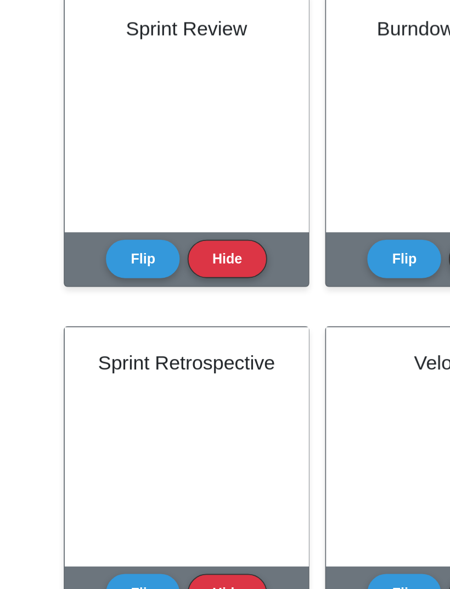
click at [107, 302] on button "Flip" at bounding box center [127, 312] width 41 height 21
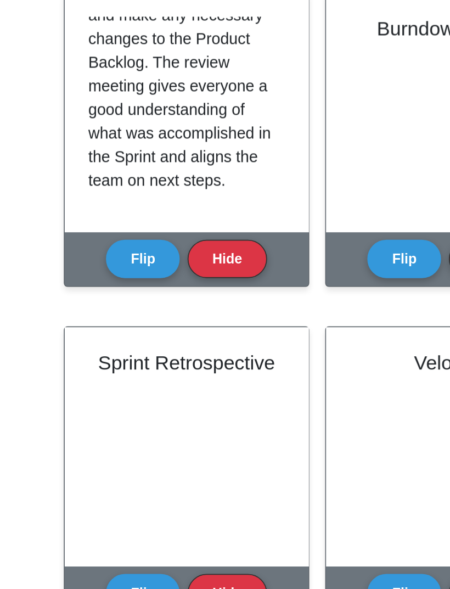
scroll to position [244, 0]
click at [152, 302] on button "Hide" at bounding box center [174, 312] width 44 height 21
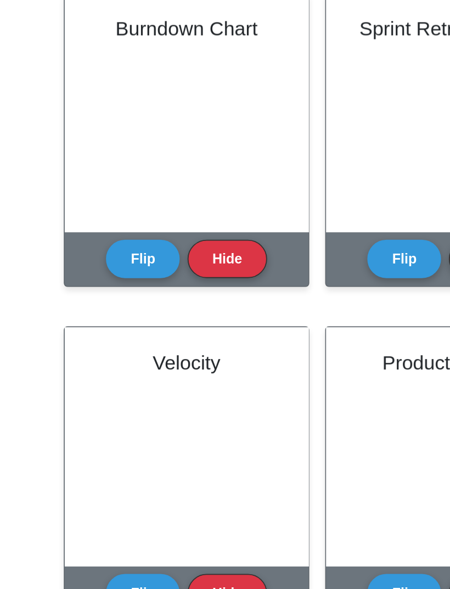
click at [107, 302] on button "Flip" at bounding box center [127, 312] width 41 height 21
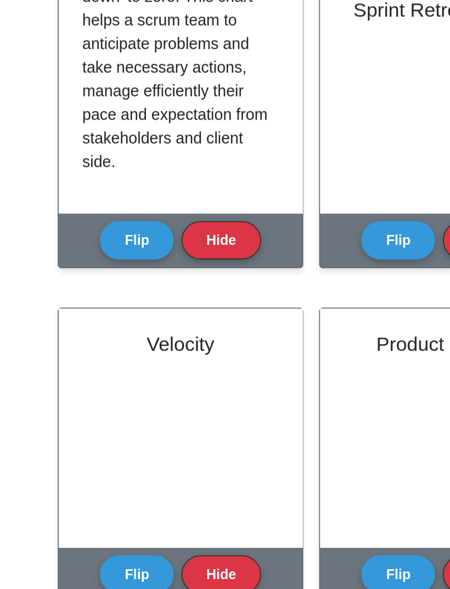
scroll to position [231, 0]
click at [152, 302] on button "Hide" at bounding box center [174, 312] width 44 height 21
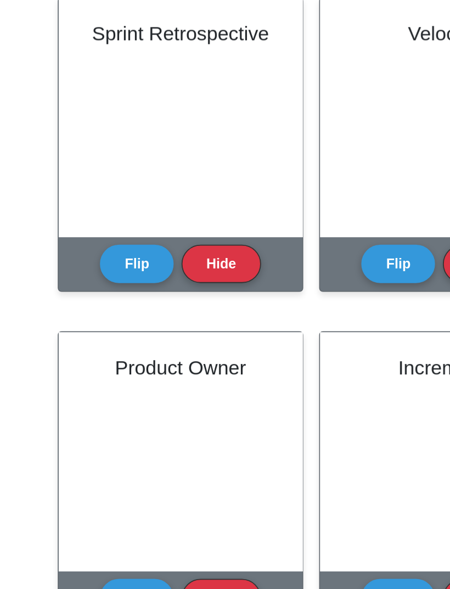
click at [107, 302] on button "Flip" at bounding box center [127, 312] width 41 height 21
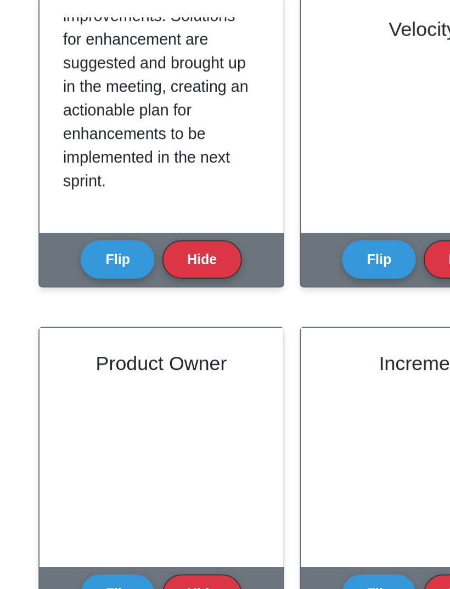
scroll to position [218, 0]
click at [152, 298] on button "Hide" at bounding box center [174, 308] width 44 height 21
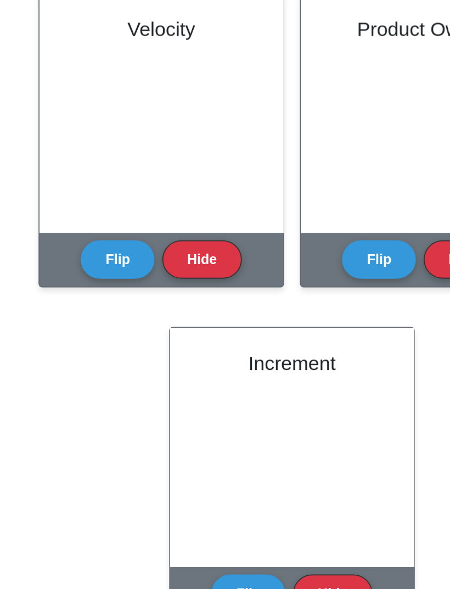
click at [107, 298] on button "Flip" at bounding box center [127, 308] width 41 height 21
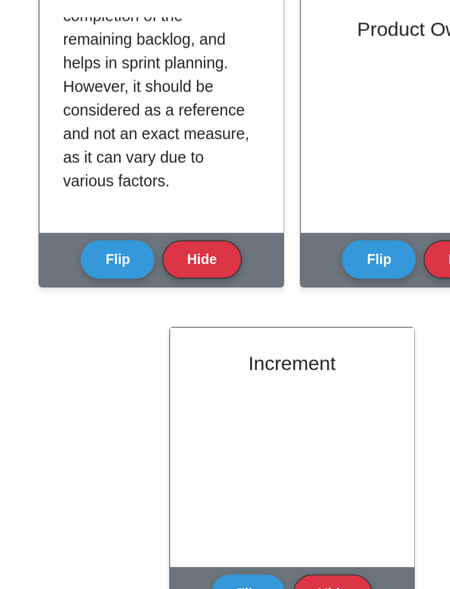
scroll to position [204, 0]
click at [152, 298] on button "Hide" at bounding box center [174, 308] width 44 height 21
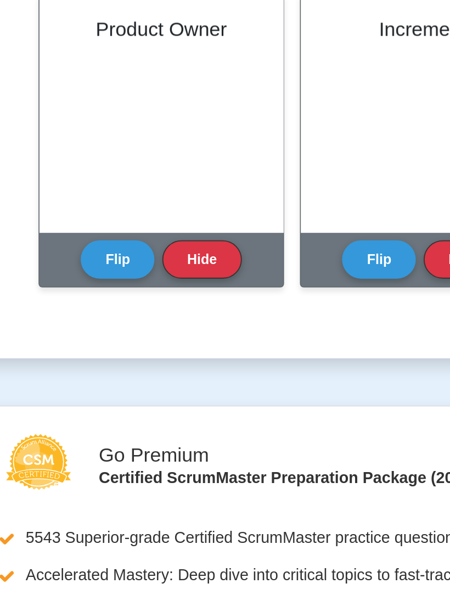
click at [107, 298] on button "Flip" at bounding box center [127, 308] width 41 height 21
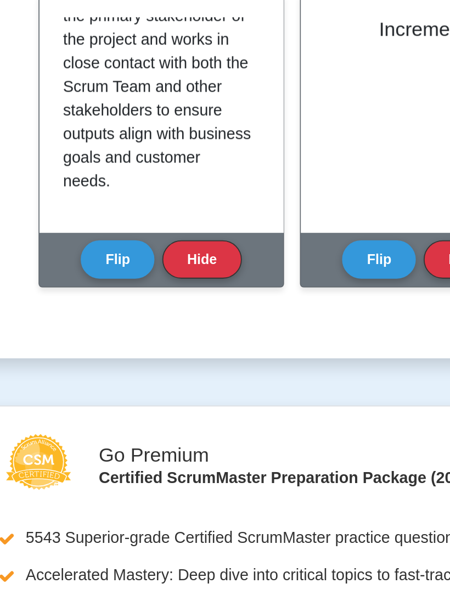
scroll to position [284, 0]
click at [152, 298] on button "Hide" at bounding box center [174, 308] width 44 height 21
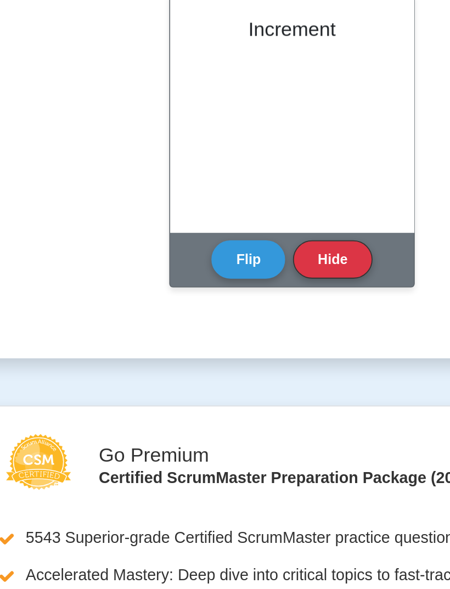
click at [180, 298] on button "Flip" at bounding box center [200, 308] width 41 height 21
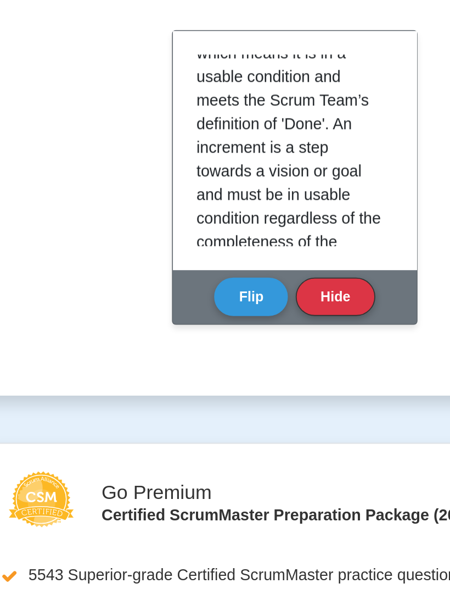
scroll to position [100, 0]
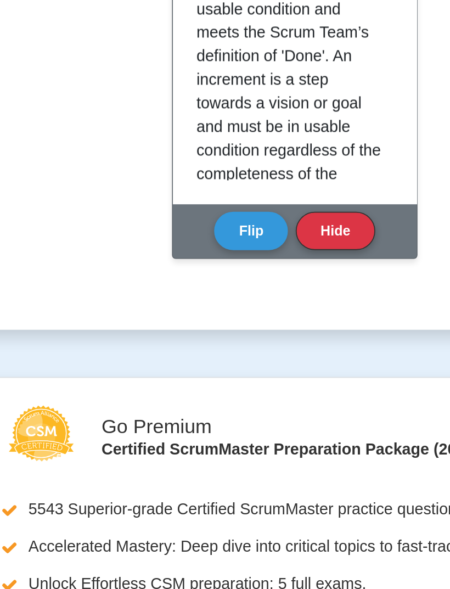
click at [225, 298] on button "Hide" at bounding box center [247, 308] width 44 height 21
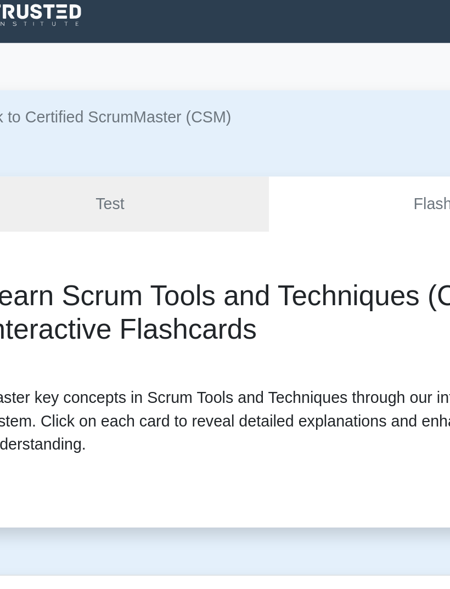
scroll to position [0, 0]
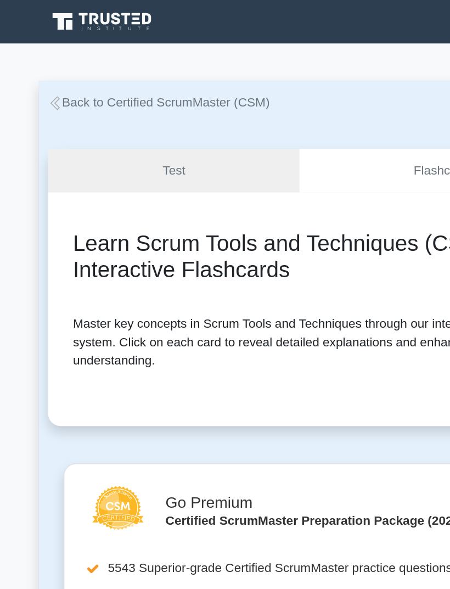
click at [42, 72] on icon at bounding box center [39, 73] width 10 height 10
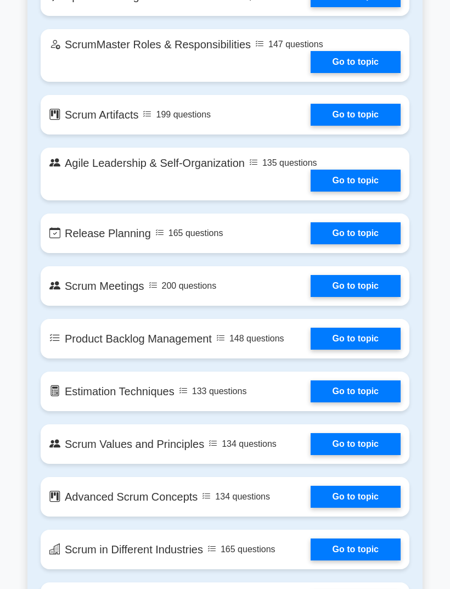
scroll to position [861, 0]
click at [359, 126] on link "Go to topic" at bounding box center [355, 115] width 90 height 22
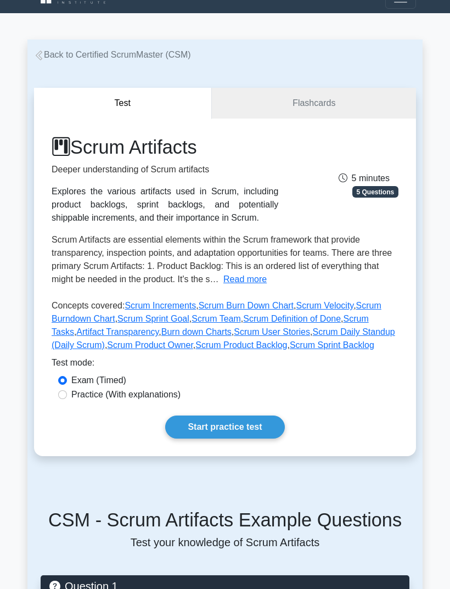
scroll to position [29, 0]
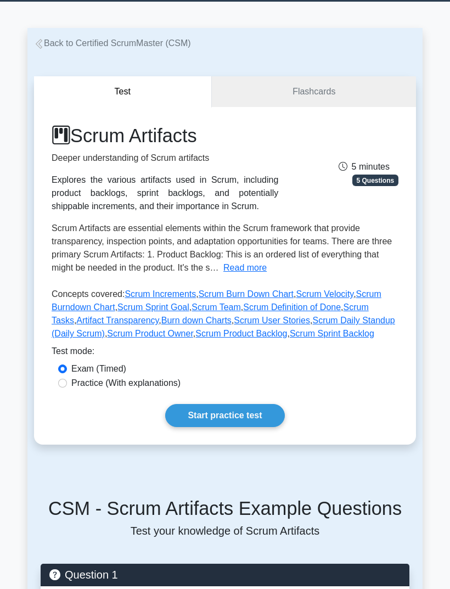
click at [223, 275] on button "Read more" at bounding box center [244, 268] width 43 height 13
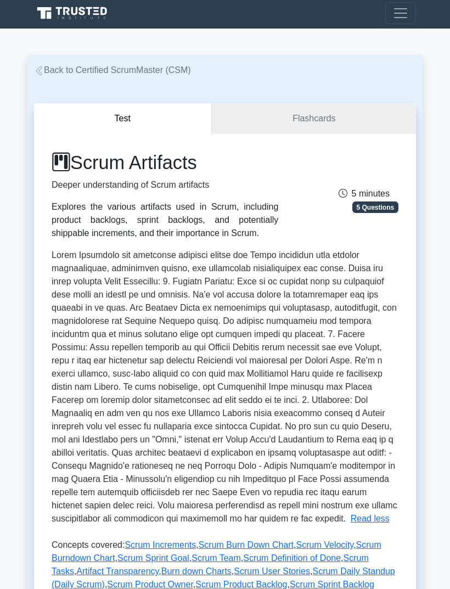
scroll to position [0, 0]
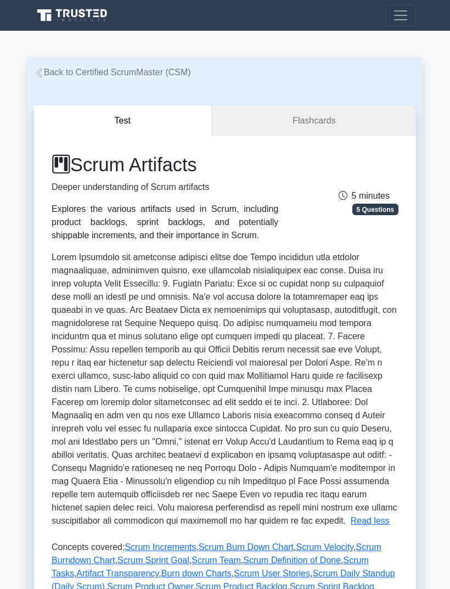
click at [43, 69] on icon at bounding box center [39, 73] width 10 height 10
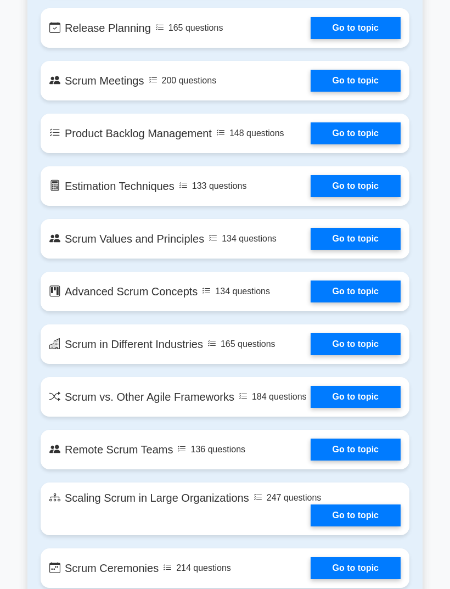
scroll to position [1074, 0]
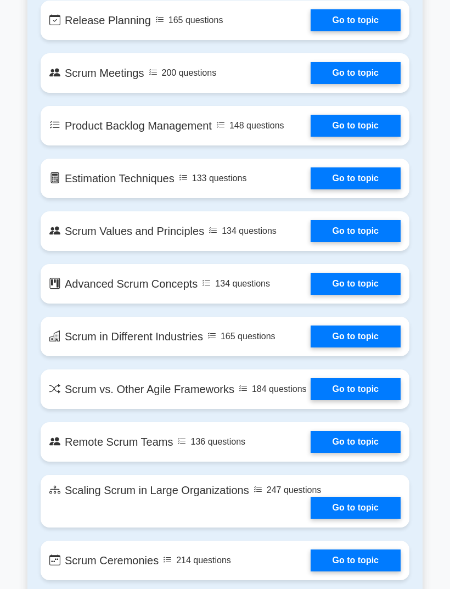
click at [351, 242] on link "Go to topic" at bounding box center [355, 232] width 90 height 22
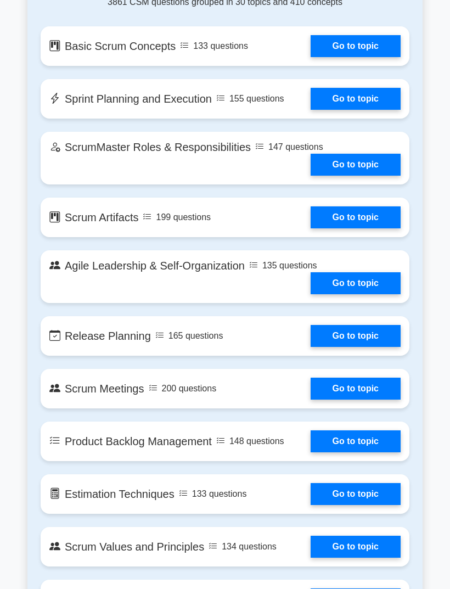
scroll to position [764, 0]
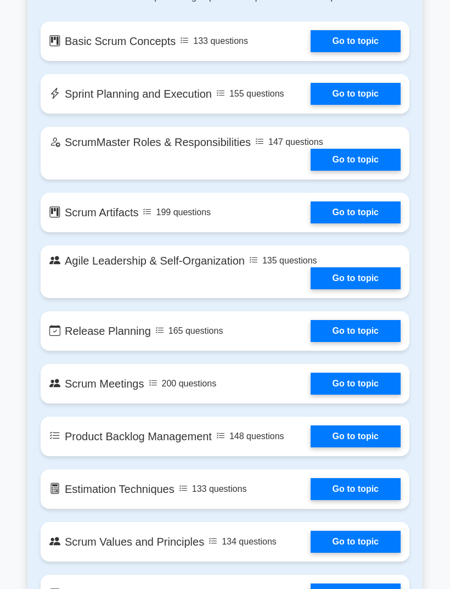
click at [310, 342] on link "Go to topic" at bounding box center [355, 331] width 90 height 22
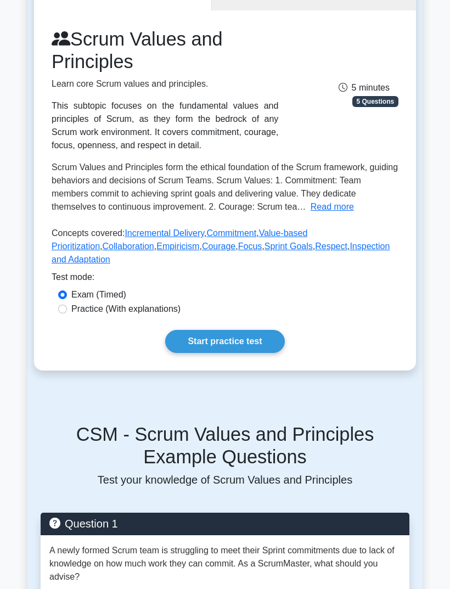
scroll to position [126, 0]
click at [310, 213] on button "Read more" at bounding box center [331, 206] width 43 height 13
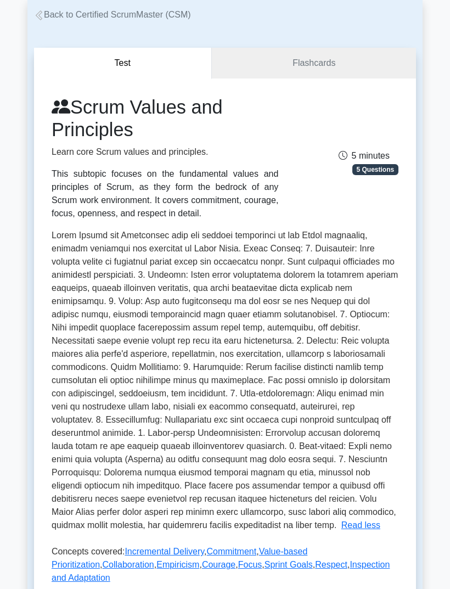
scroll to position [57, 0]
